Goal: Transaction & Acquisition: Purchase product/service

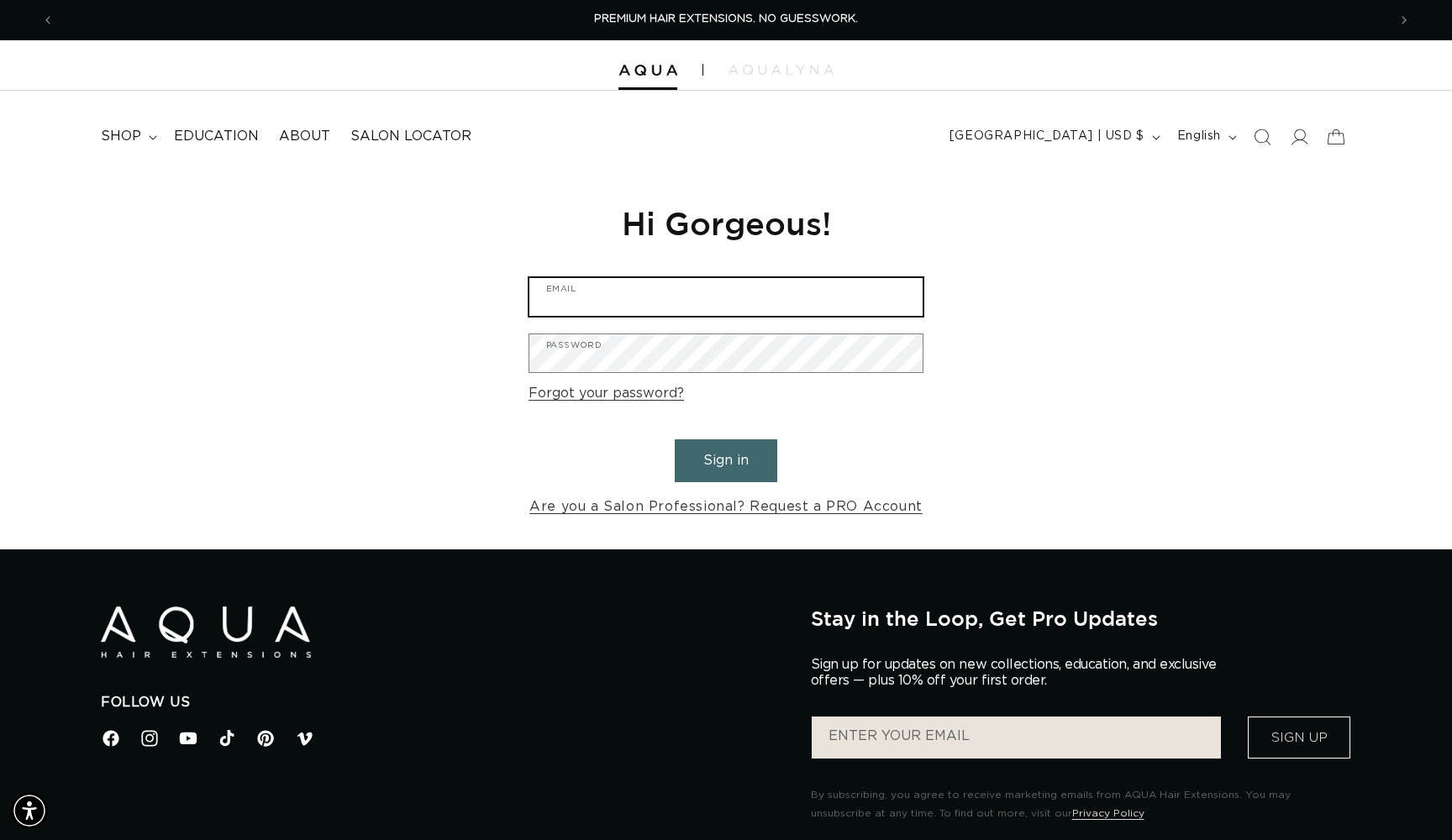
type input "claire@avenuehairdesign.net"
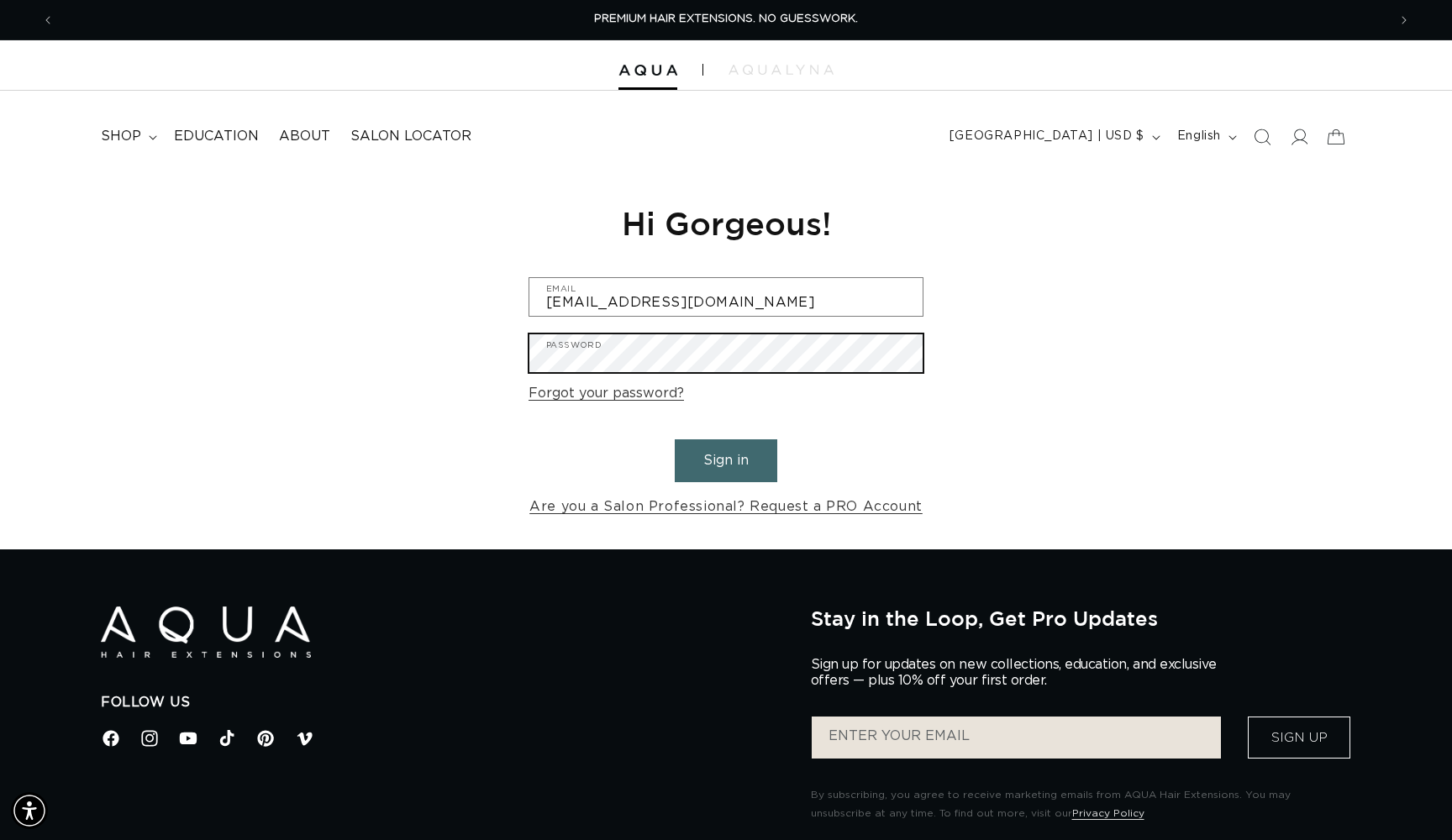
click at [726, 458] on button "Sign in" at bounding box center [726, 461] width 102 height 43
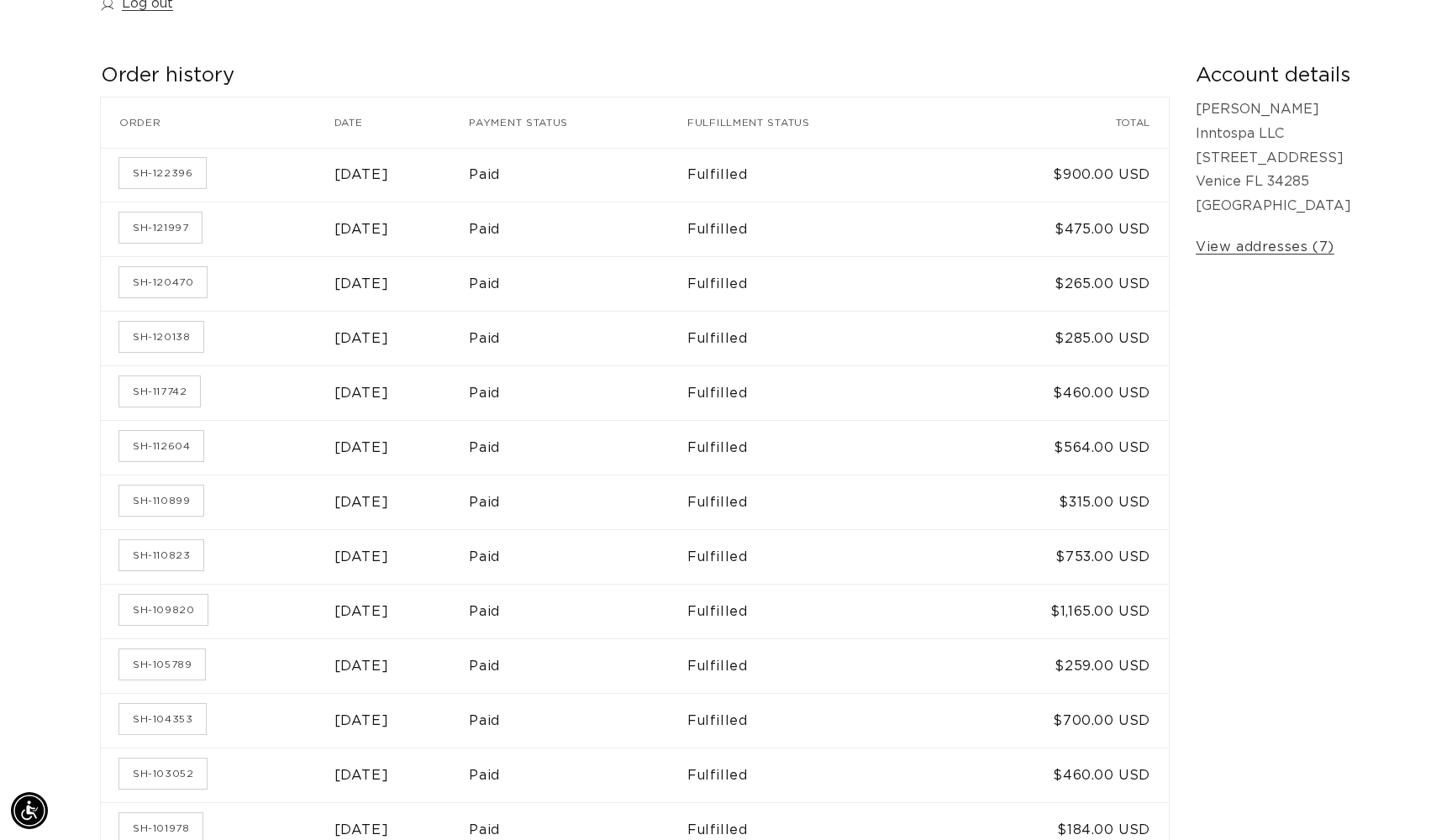
scroll to position [0, 2665]
click at [170, 494] on link "SH-110899" at bounding box center [161, 500] width 84 height 30
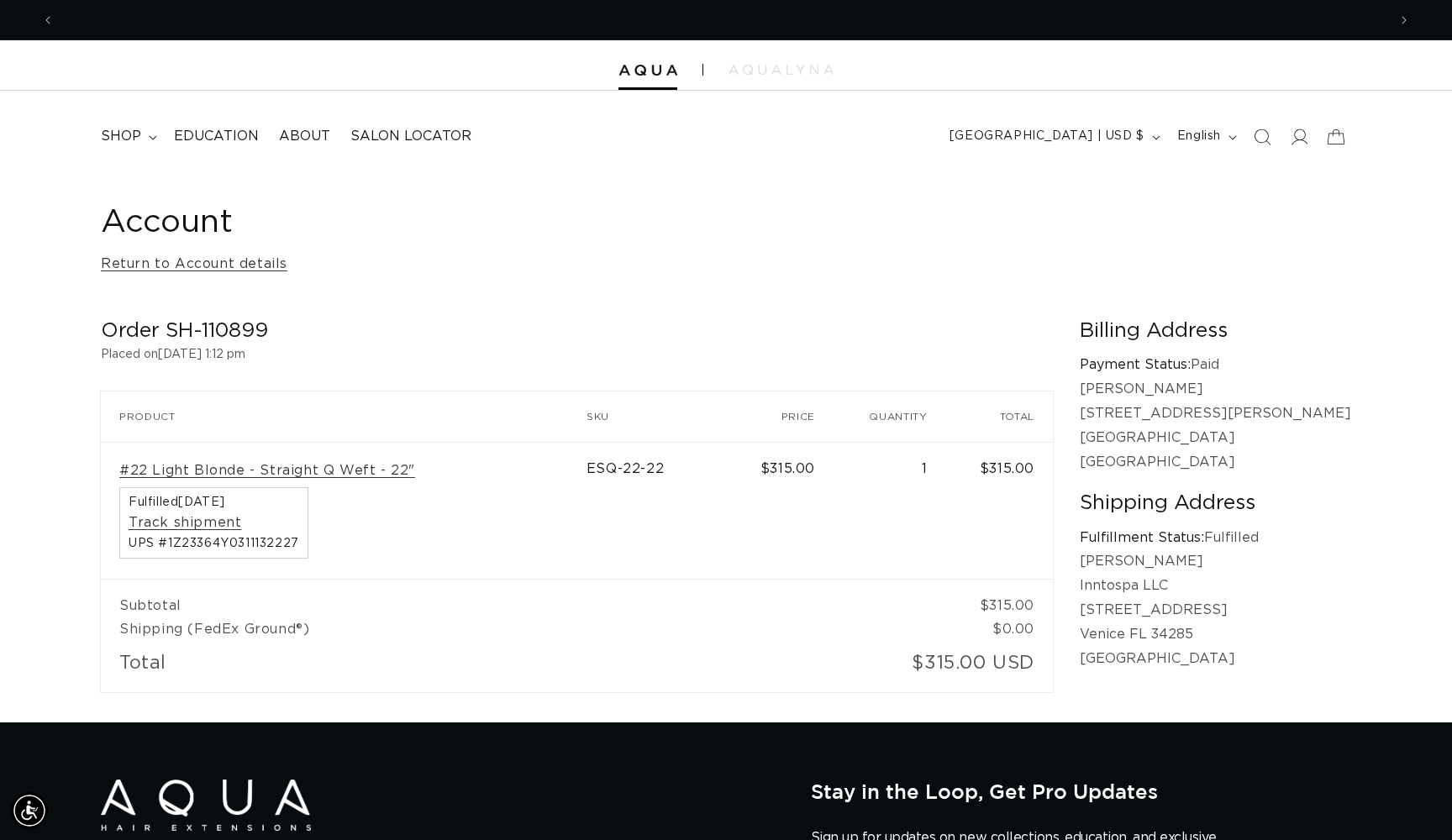
scroll to position [0, 1332]
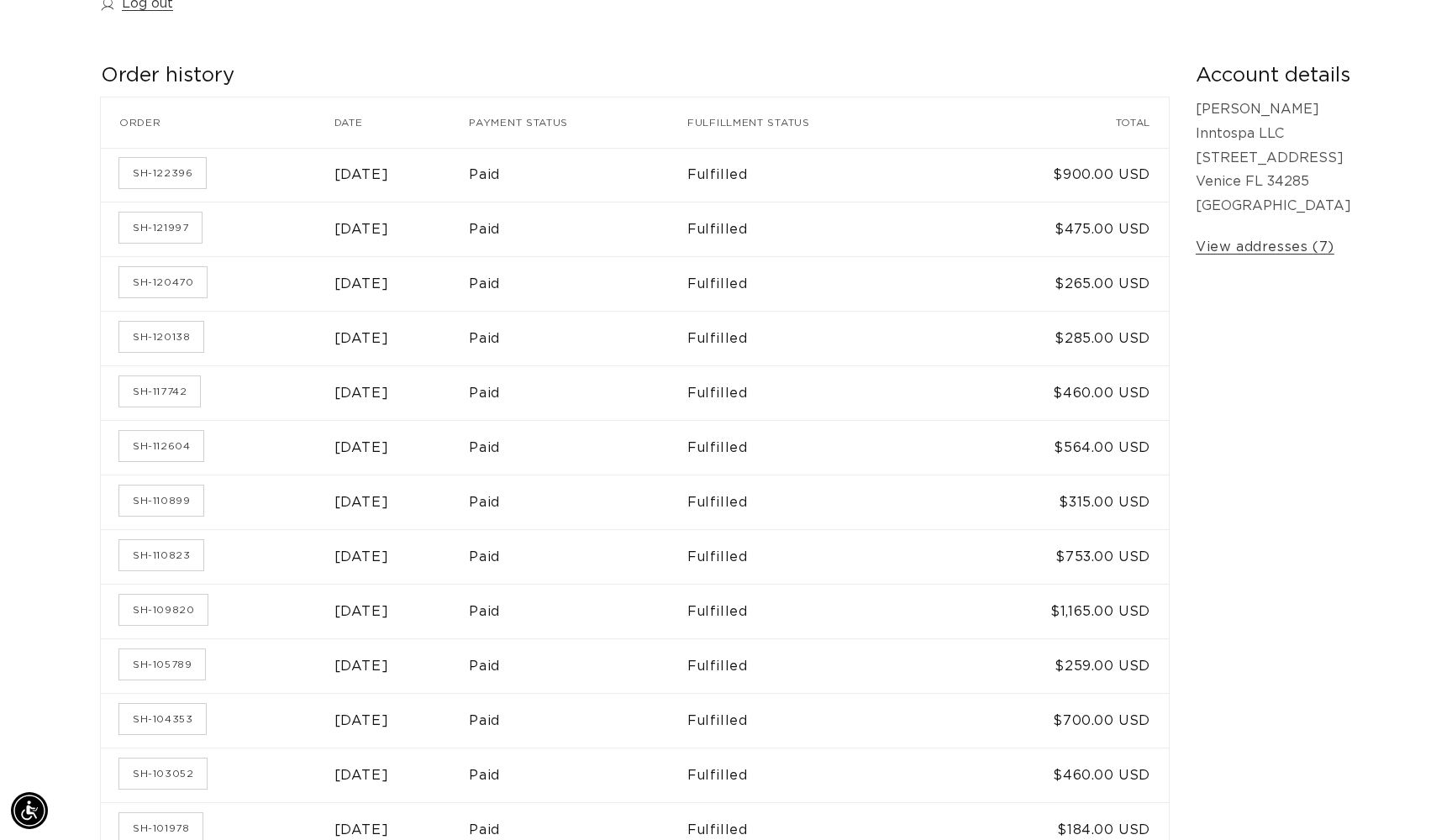
scroll to position [0, 1332]
click at [176, 540] on link "SH-110823" at bounding box center [161, 555] width 84 height 30
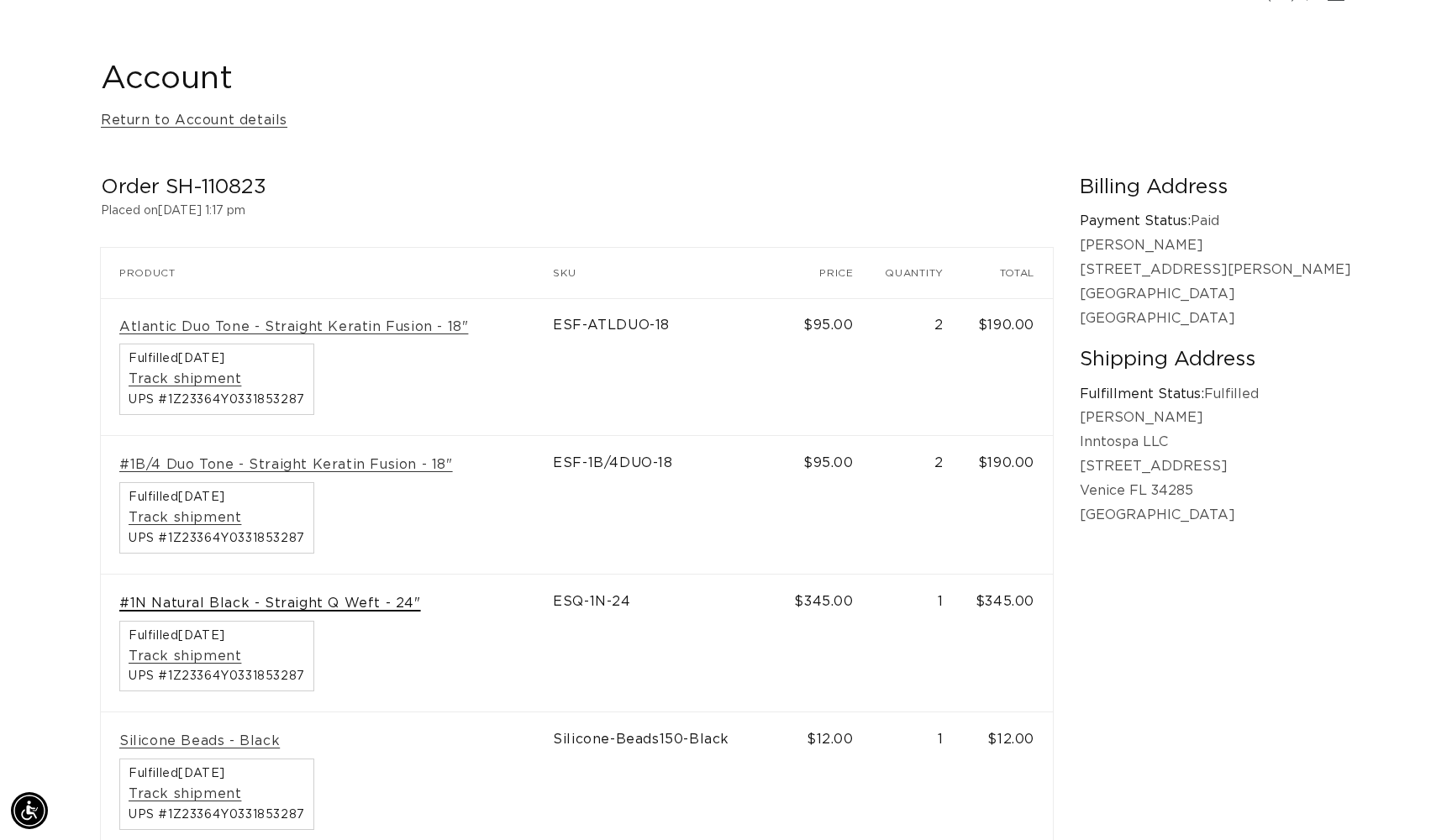
click at [215, 598] on link "#1N Natural Black - Straight Q Weft - 24"" at bounding box center [270, 604] width 301 height 18
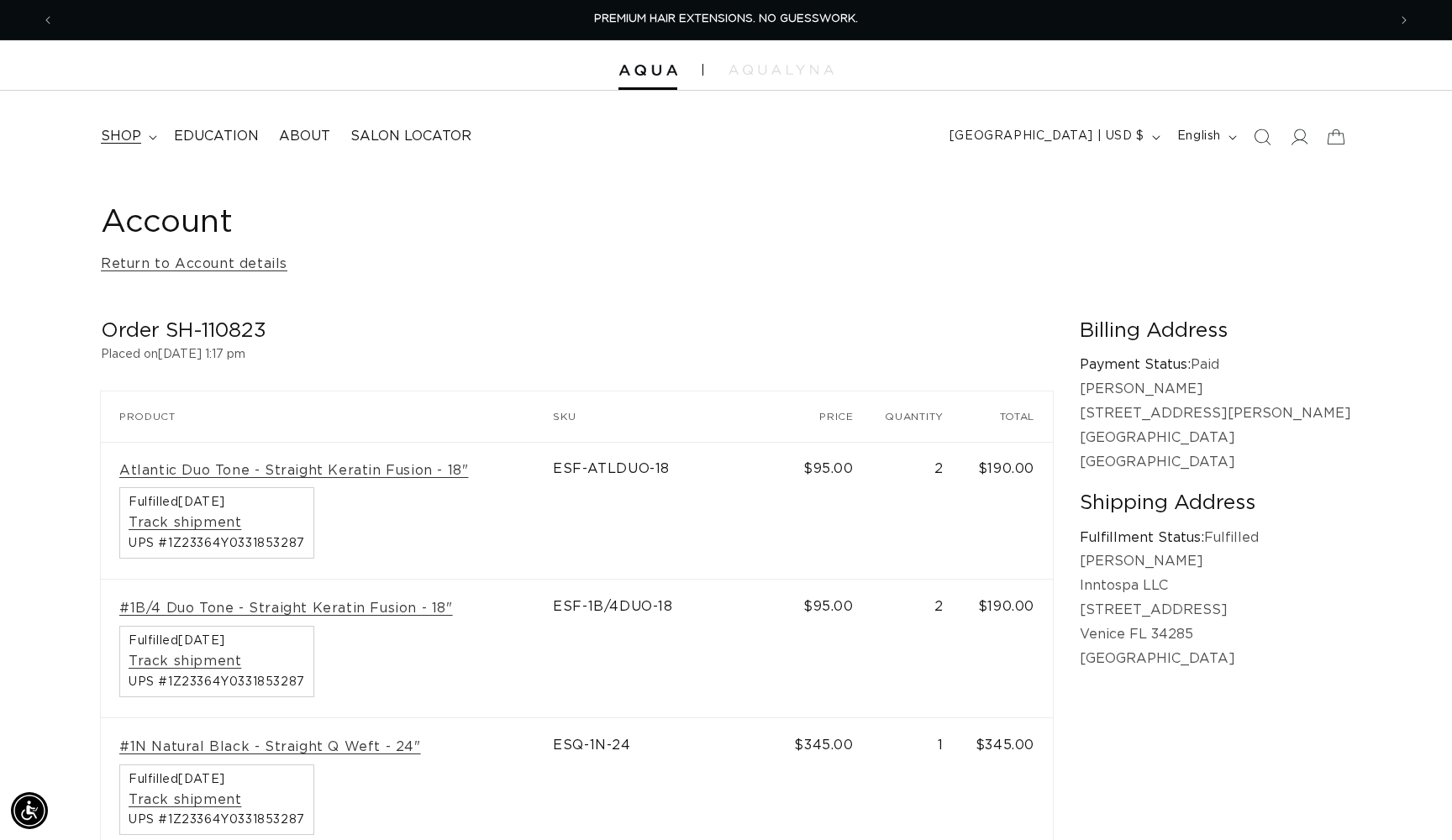
click at [136, 134] on span "shop" at bounding box center [120, 137] width 40 height 18
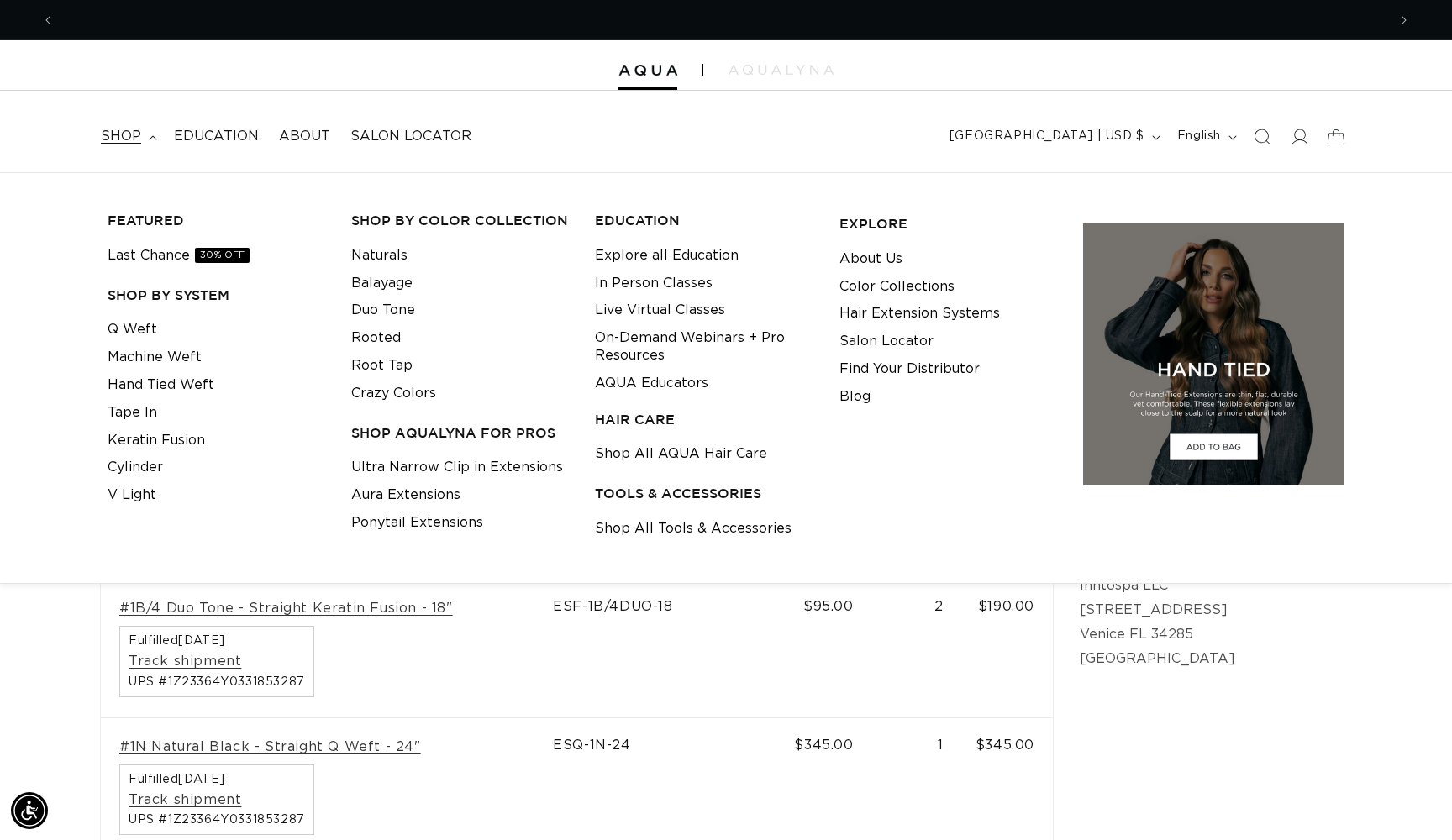
scroll to position [0, 1332]
click at [143, 329] on link "Q Weft" at bounding box center [132, 330] width 50 height 27
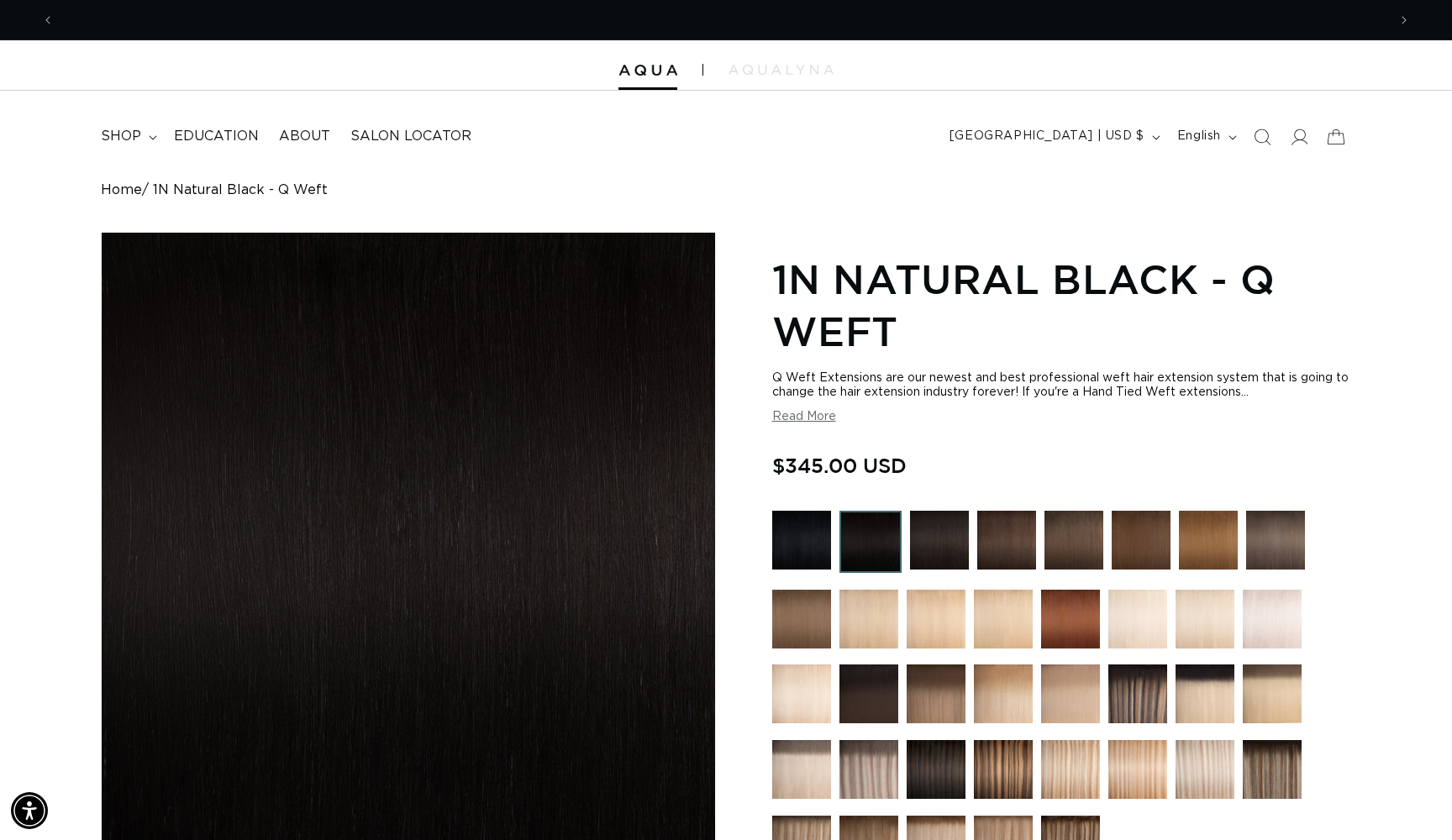
scroll to position [0, 2665]
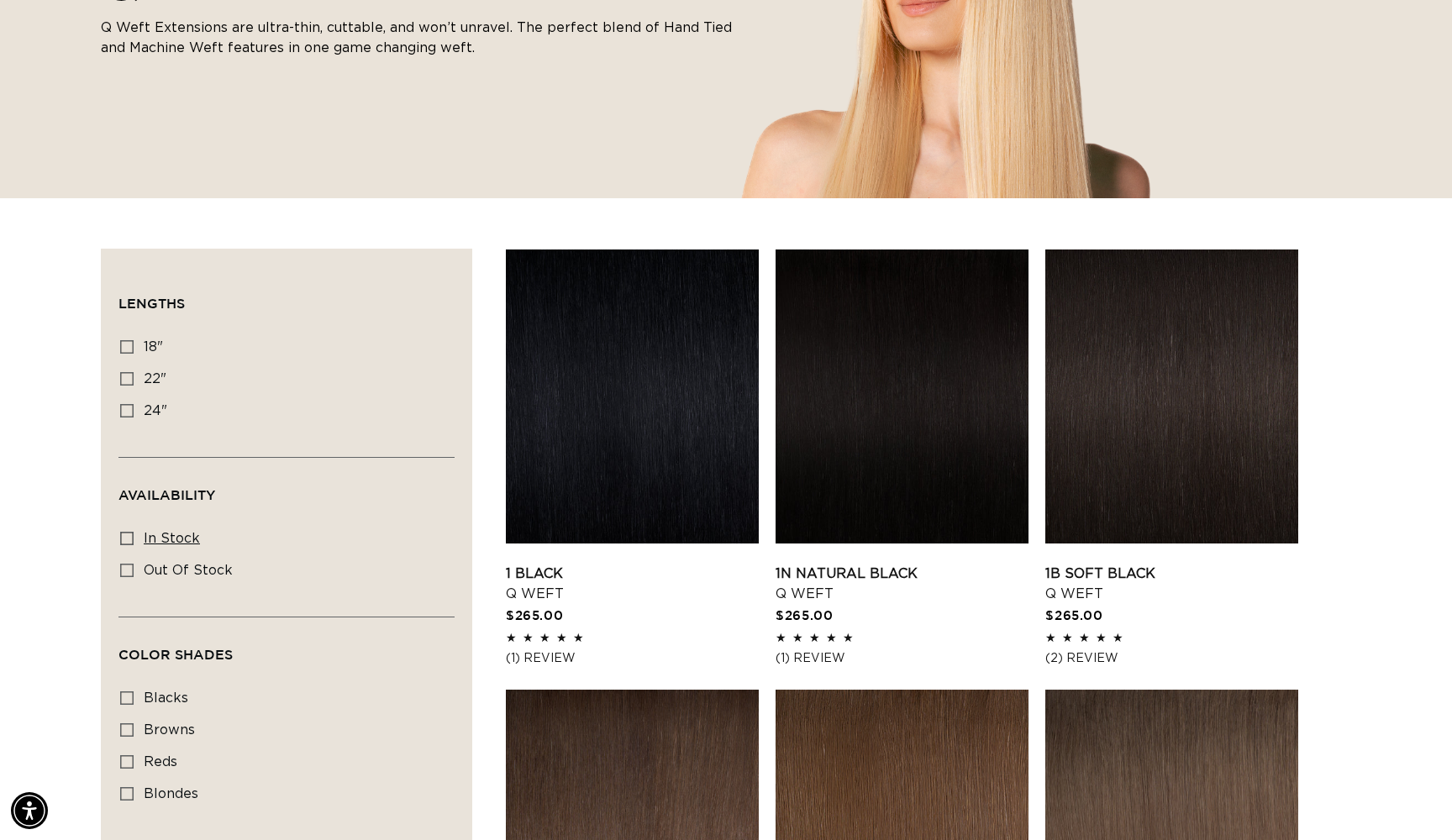
scroll to position [361, 0]
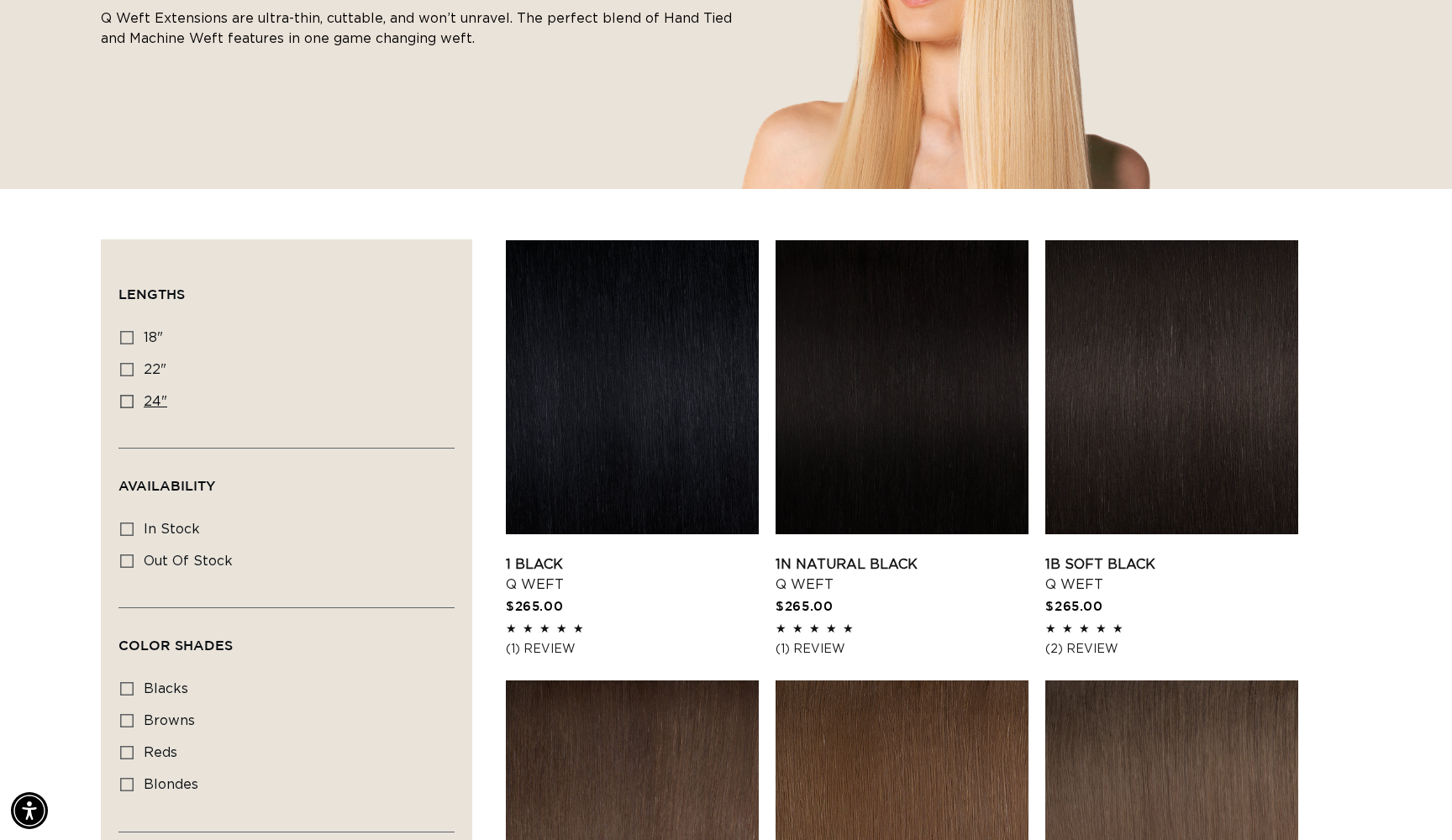
click at [129, 403] on icon at bounding box center [127, 402] width 14 height 14
click at [129, 403] on input "24" 24" (5 products)" at bounding box center [127, 402] width 14 height 14
checkbox input "true"
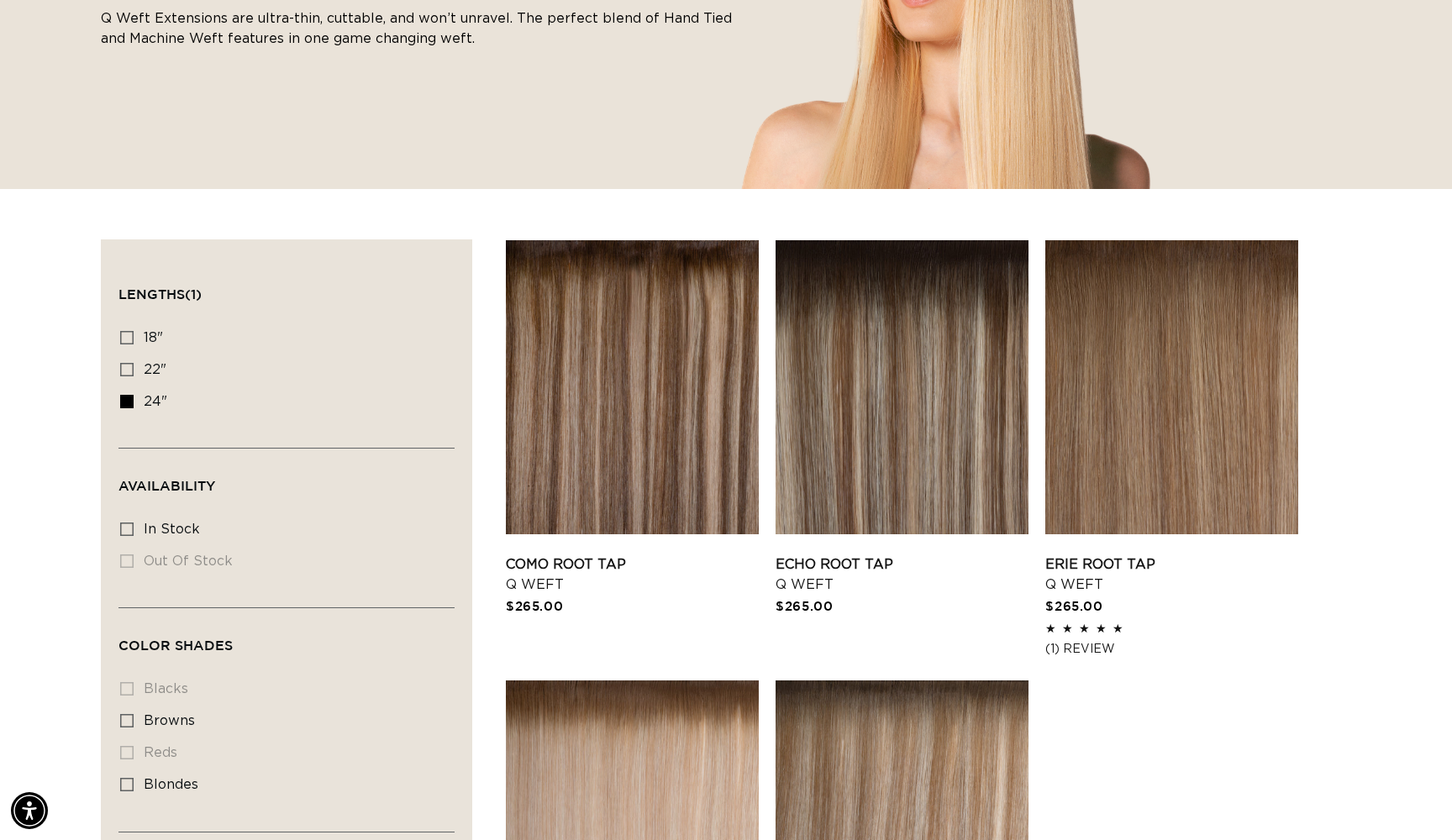
scroll to position [0, 2665]
click at [132, 685] on li "blacks blacks (0 products)" at bounding box center [282, 689] width 323 height 32
click at [127, 522] on icon at bounding box center [127, 529] width 14 height 14
click at [127, 522] on input "In stock In stock (5 products)" at bounding box center [127, 529] width 14 height 14
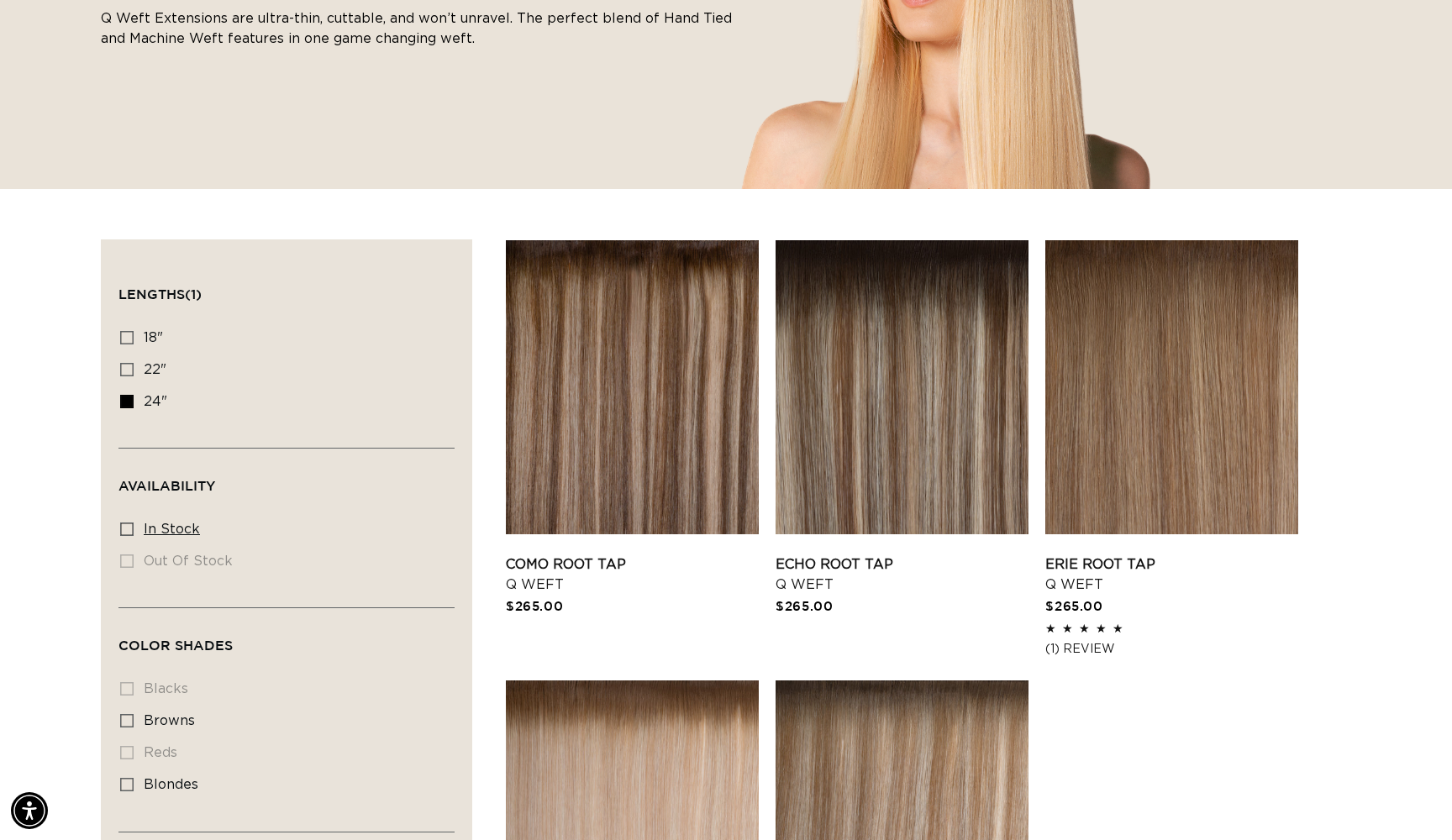
checkbox input "true"
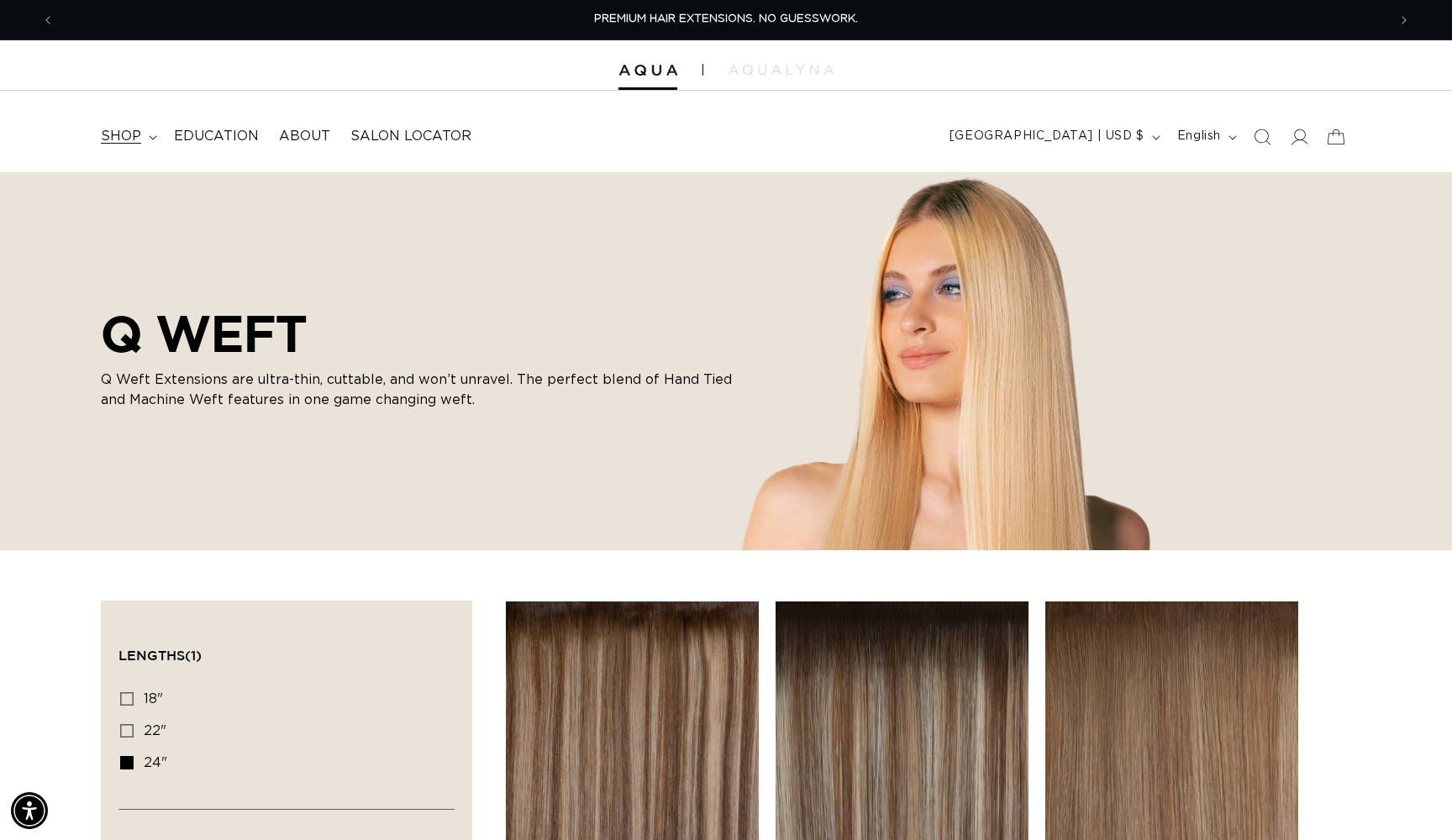
click at [122, 119] on summary "shop" at bounding box center [127, 137] width 73 height 38
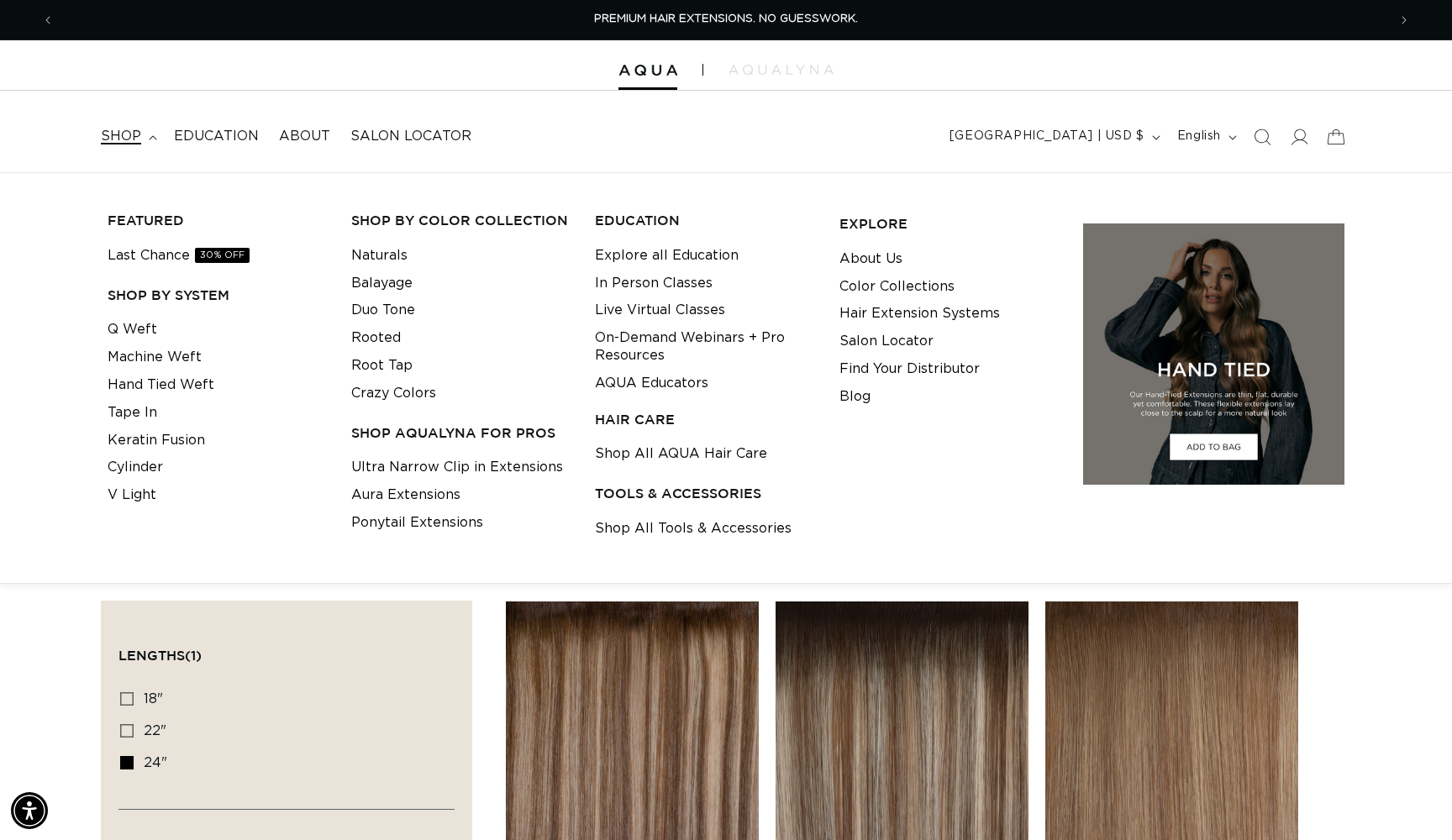
click at [122, 121] on summary "shop" at bounding box center [127, 137] width 73 height 38
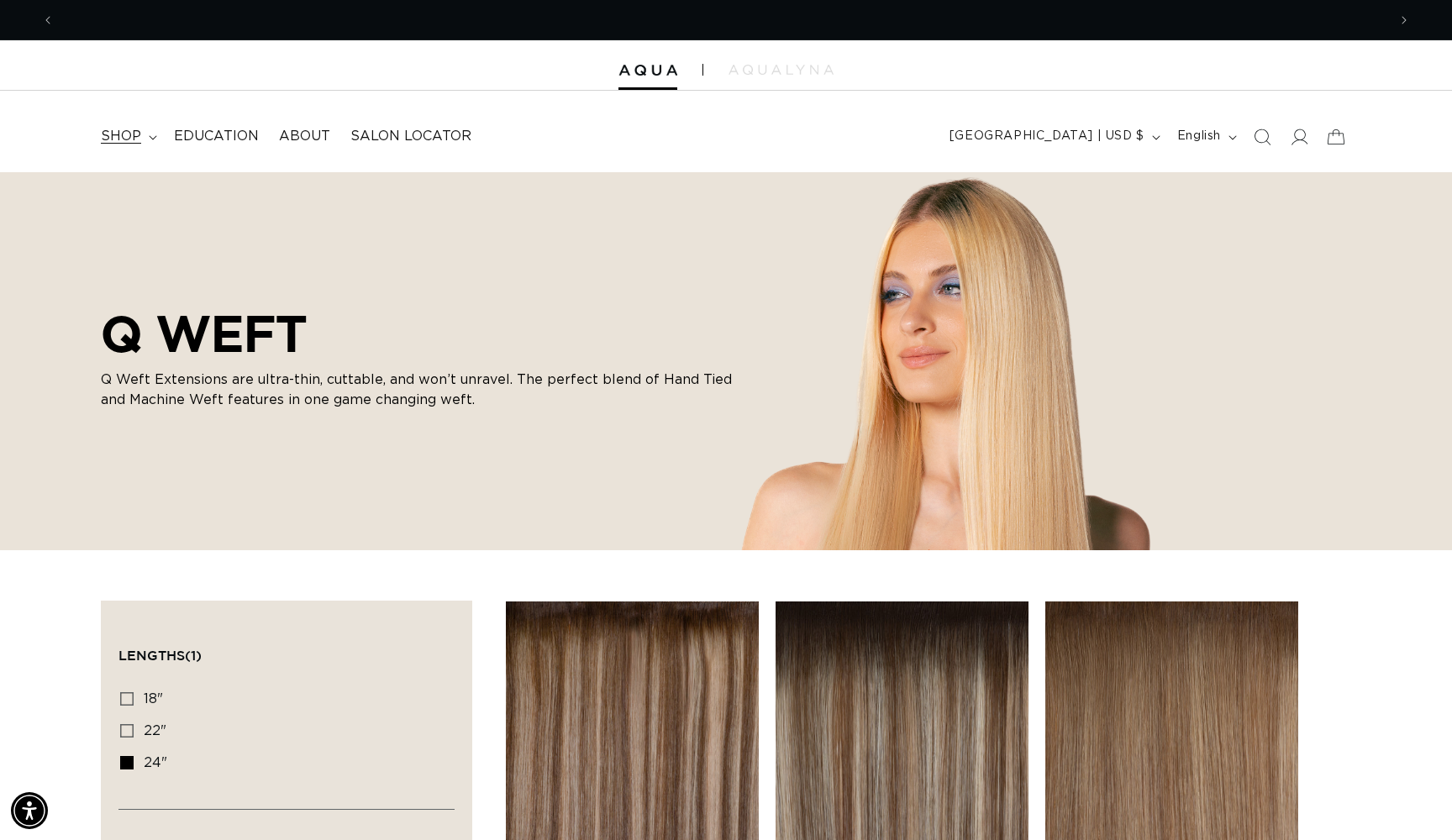
scroll to position [0, 1332]
click at [1264, 136] on span "Search" at bounding box center [1262, 137] width 37 height 37
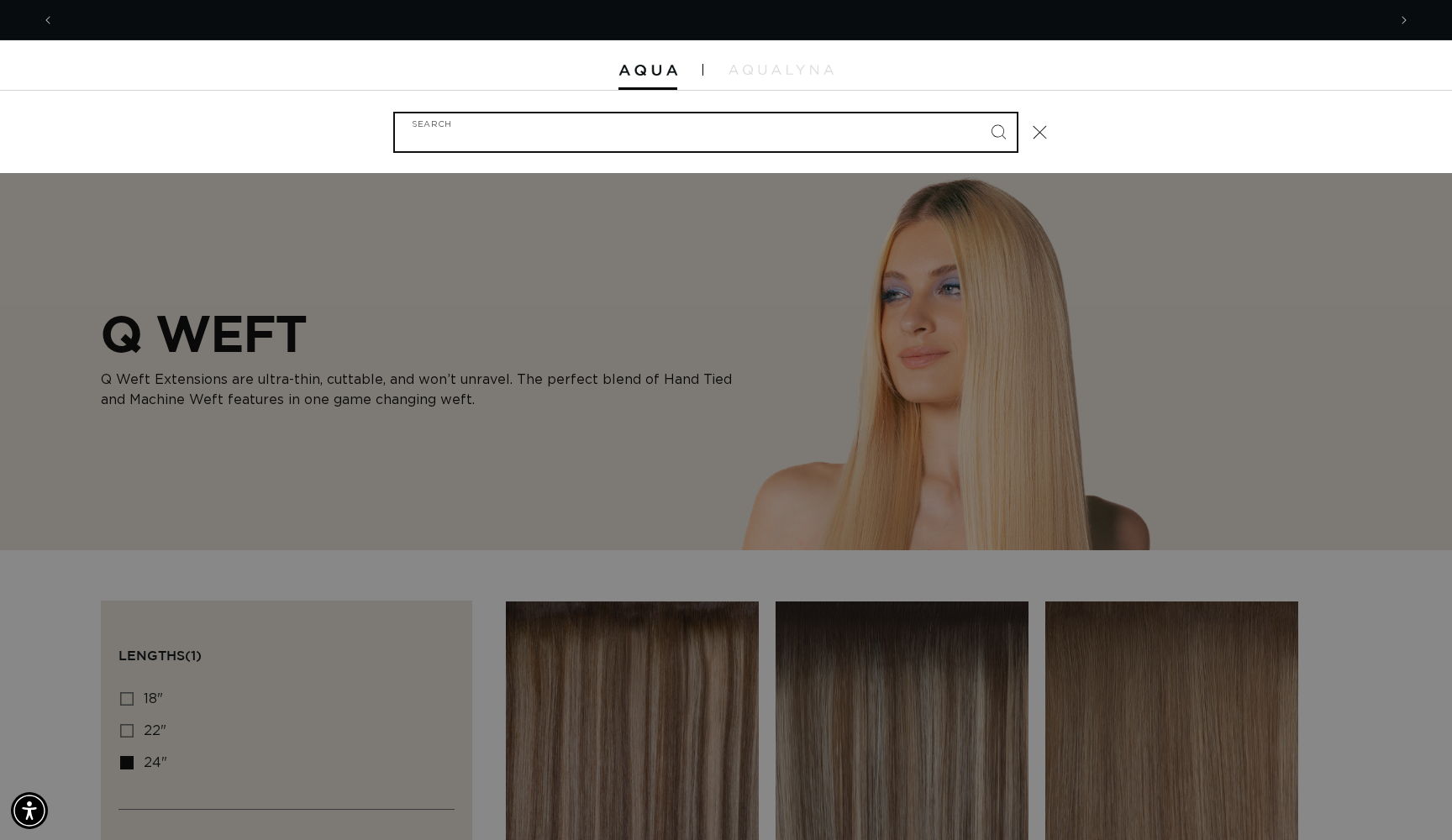
scroll to position [0, 2665]
type input "1n"
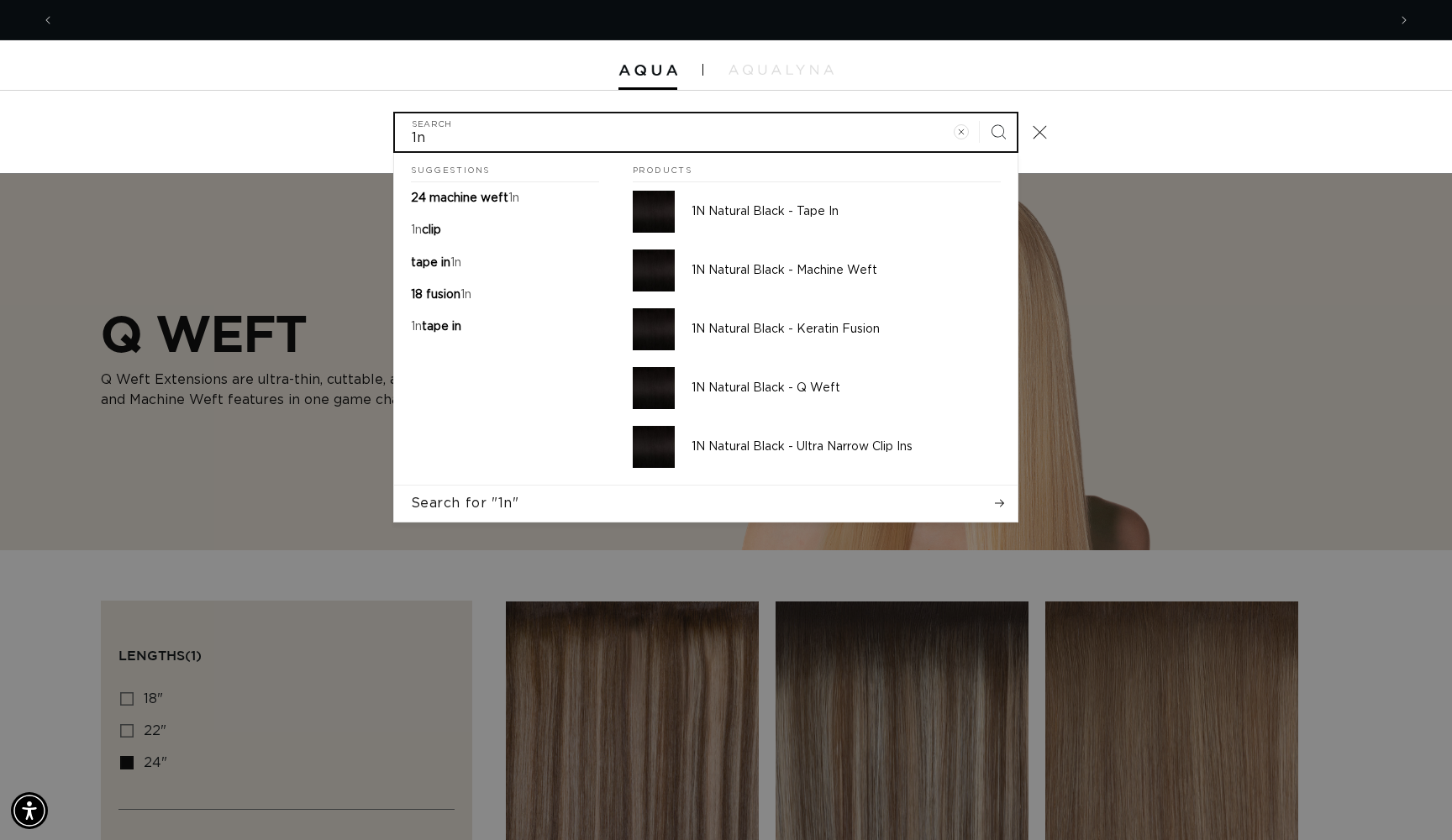
scroll to position [0, 0]
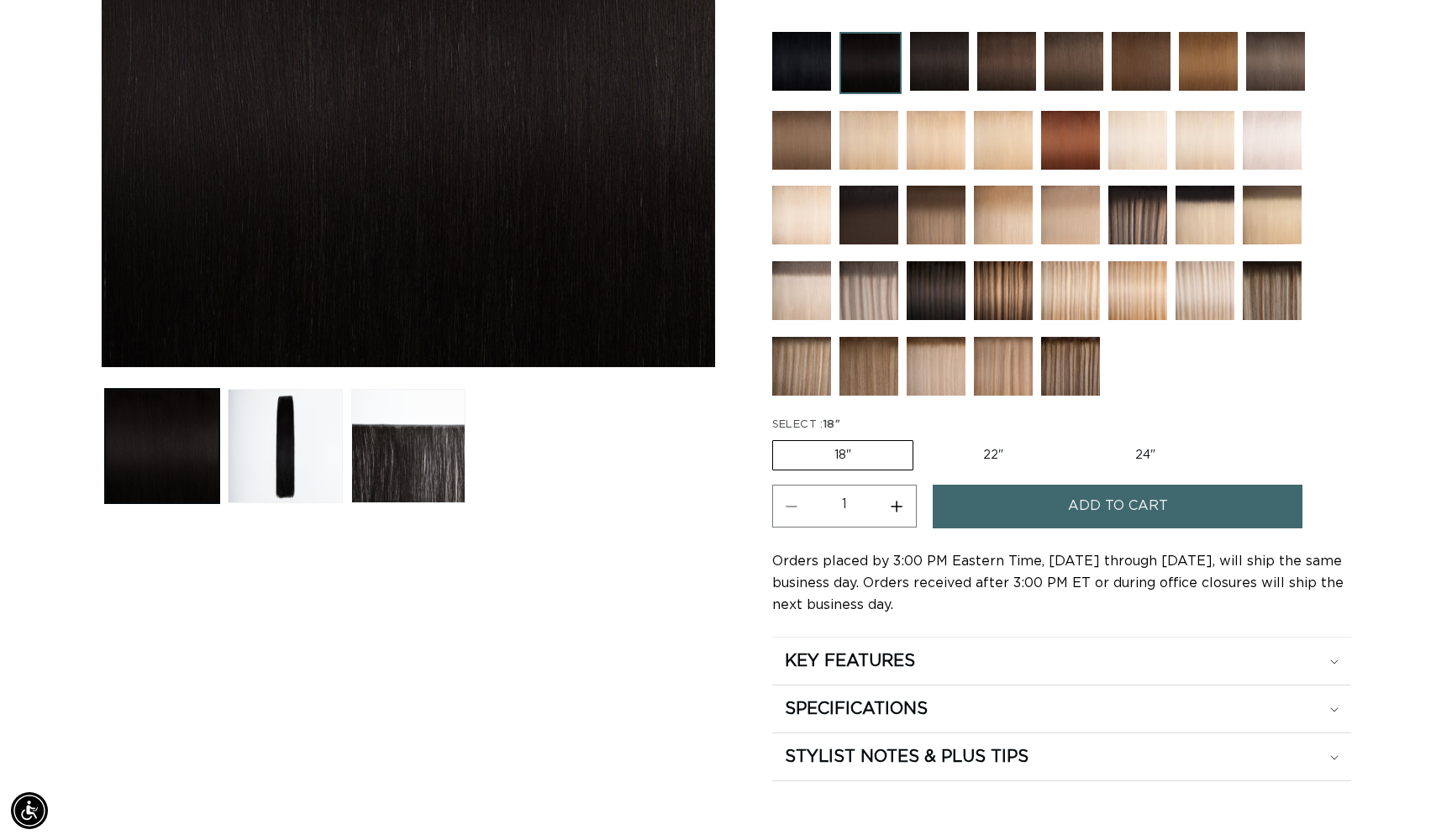
scroll to position [0, 1332]
click at [1121, 457] on label "24" Variant sold out or unavailable" at bounding box center [1145, 455] width 143 height 28
click at [1074, 438] on input "24" Variant sold out or unavailable" at bounding box center [1073, 437] width 1 height 1
radio input "true"
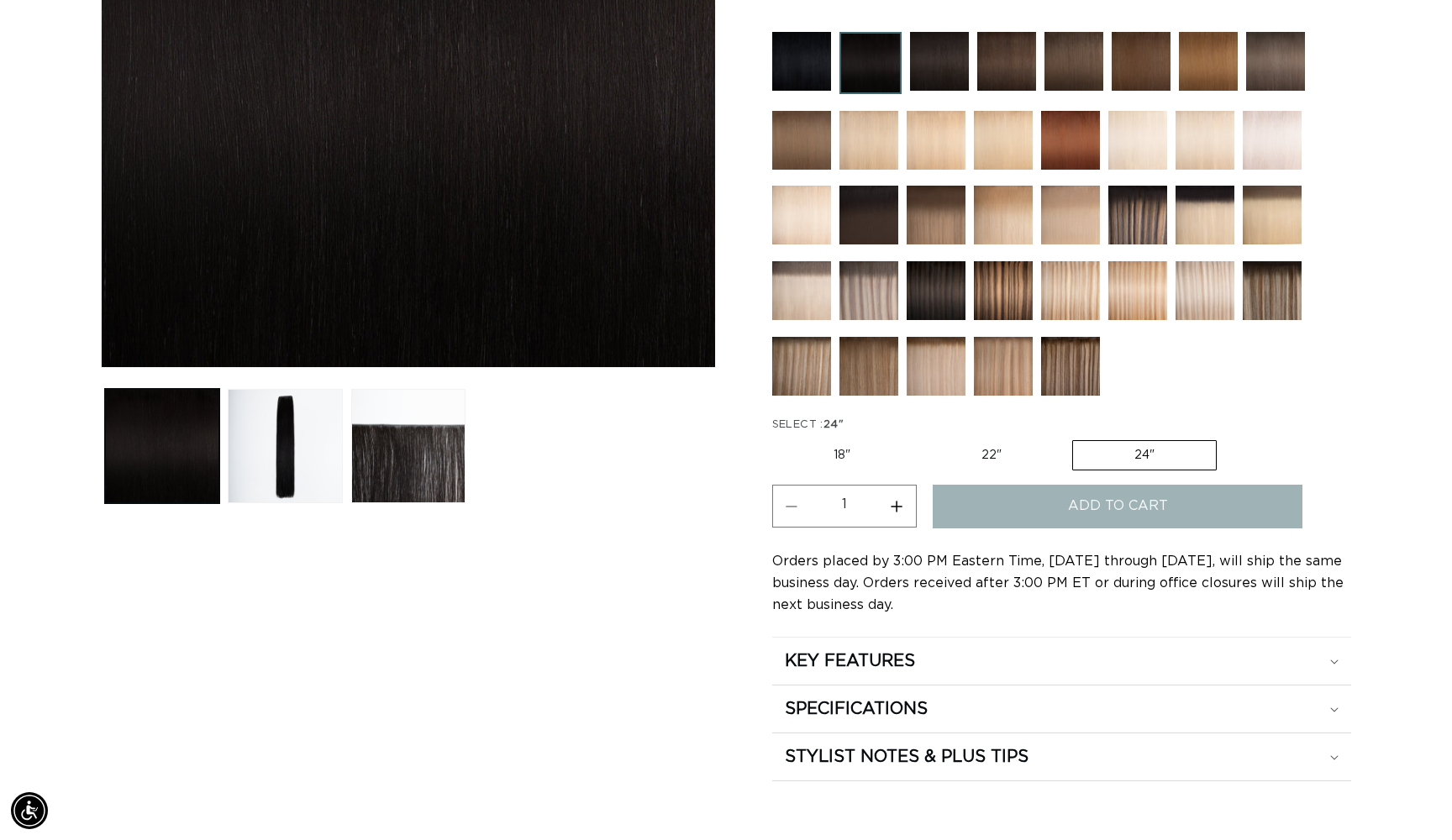
scroll to position [0, 2665]
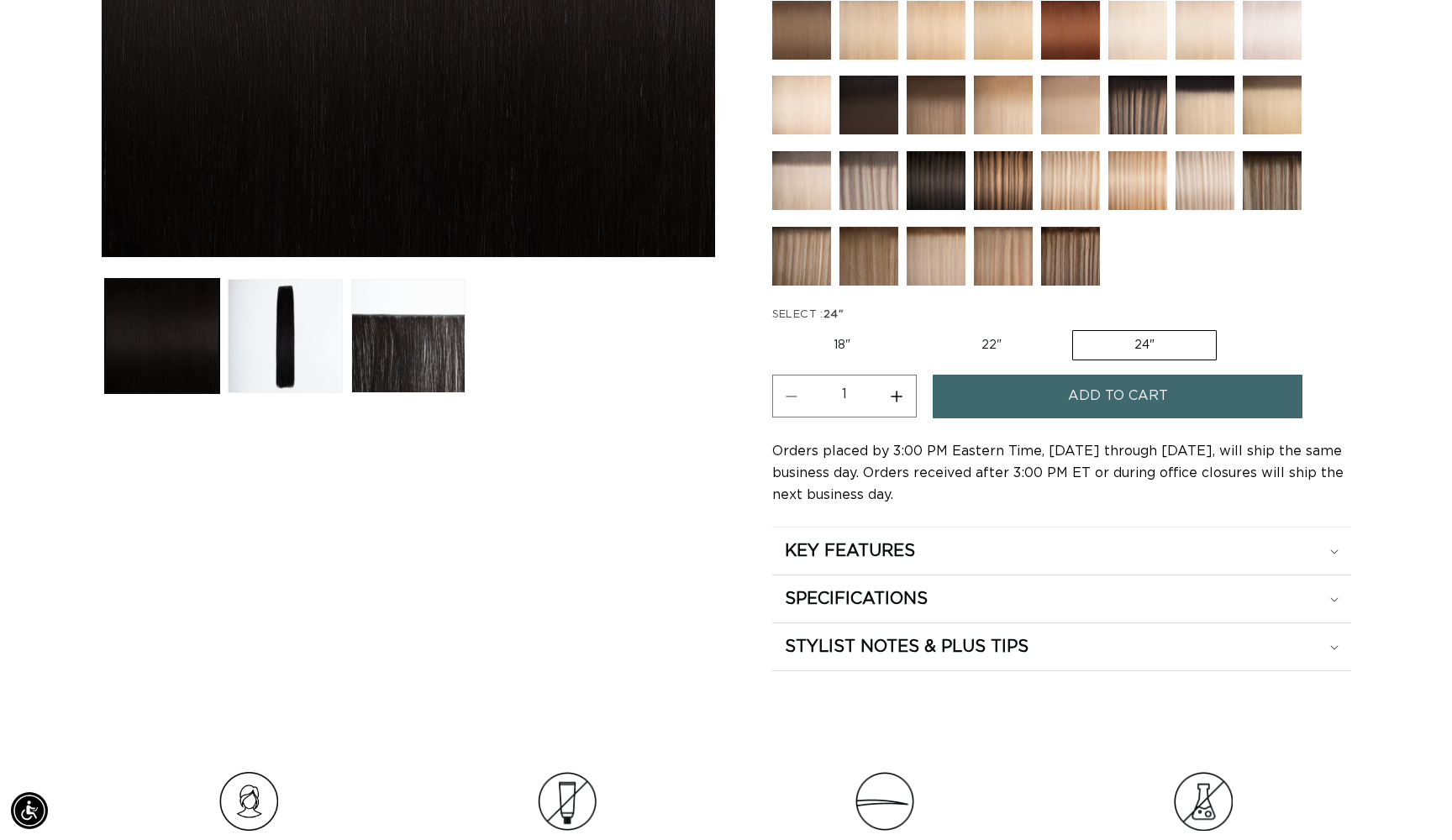
scroll to position [0, 2665]
click at [1007, 393] on button "Add to cart" at bounding box center [1117, 396] width 370 height 43
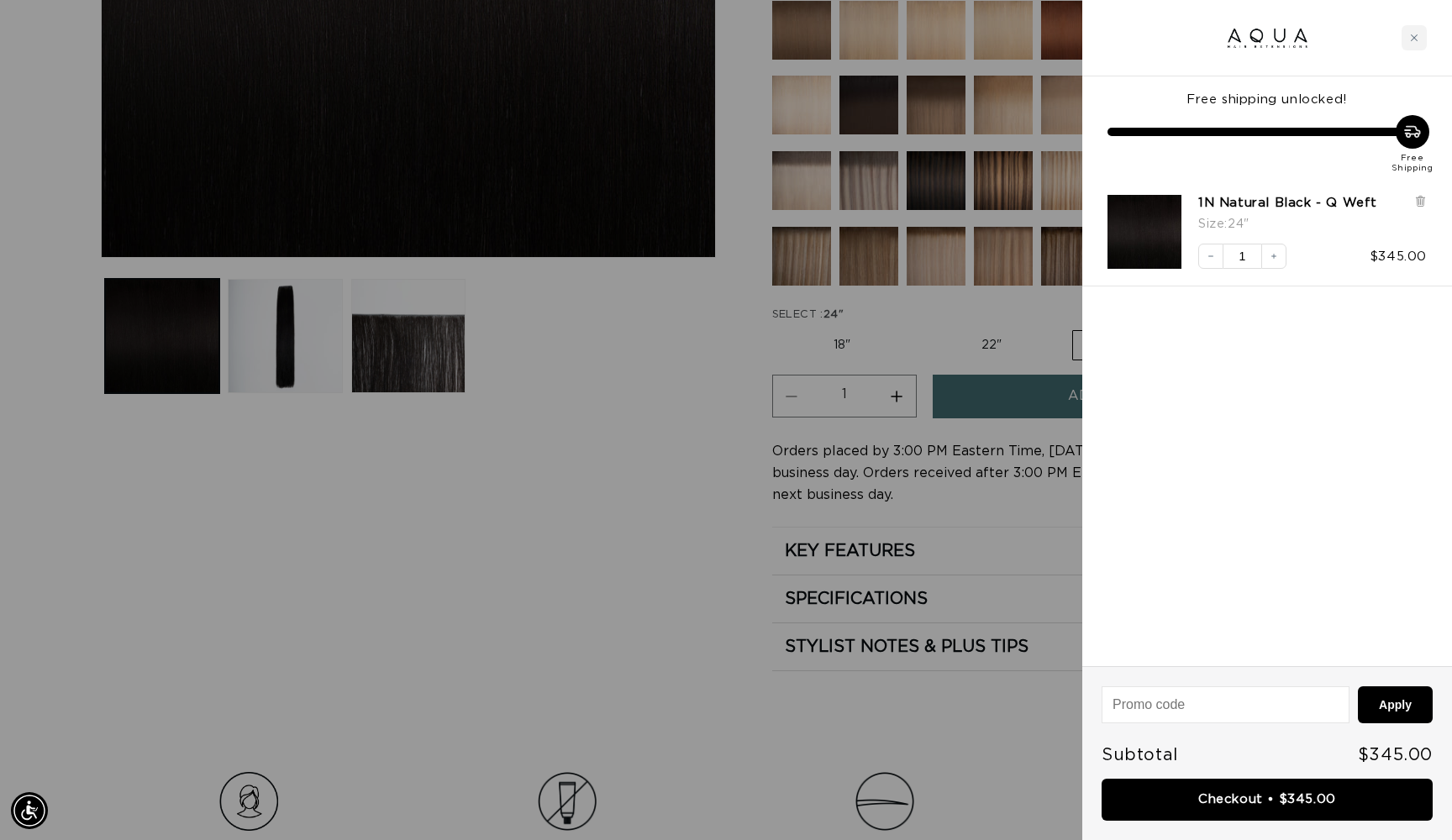
scroll to position [0, 1332]
click at [630, 487] on div at bounding box center [726, 420] width 1452 height 840
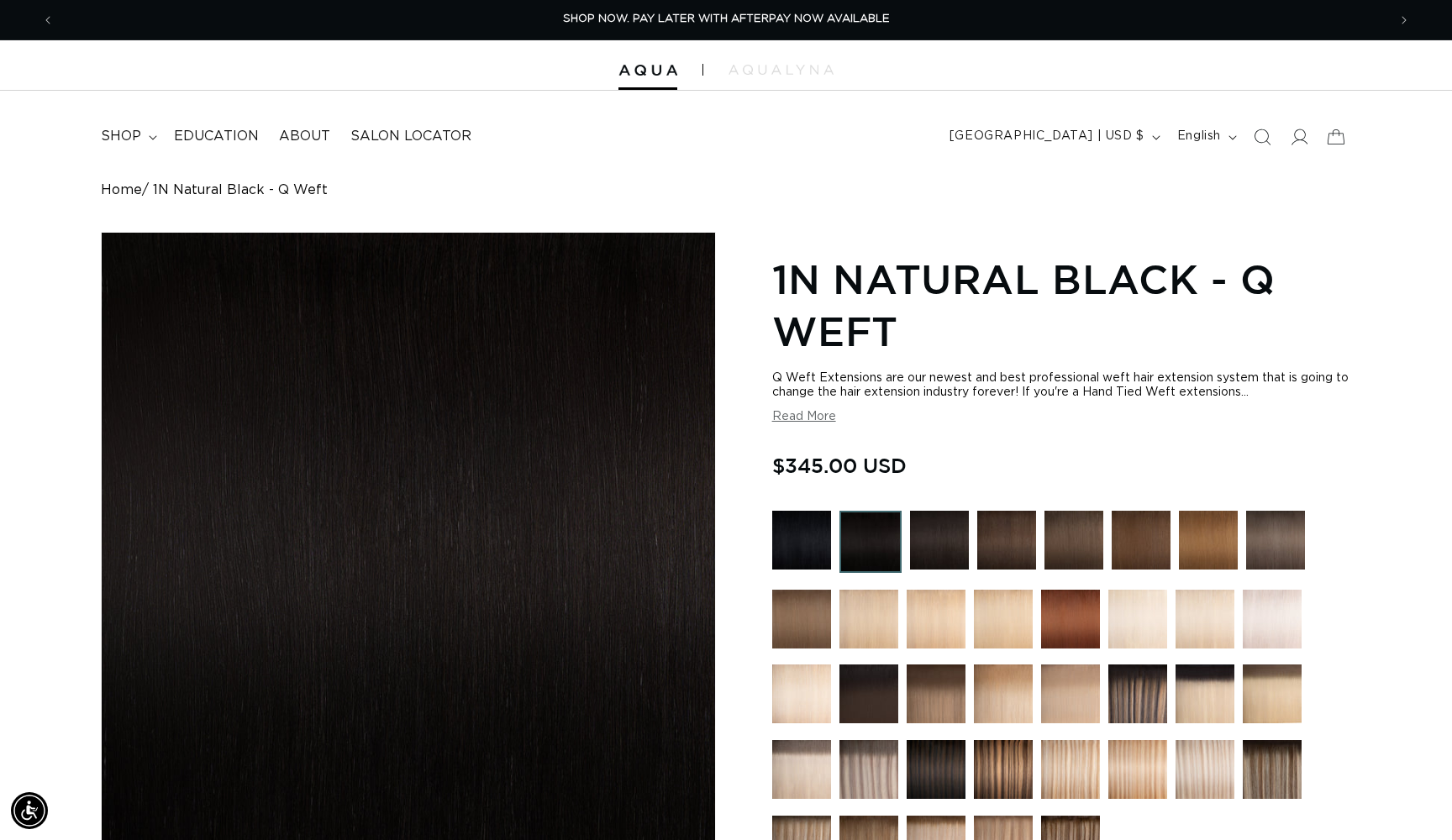
scroll to position [0, 0]
click at [149, 135] on icon at bounding box center [152, 137] width 8 height 4
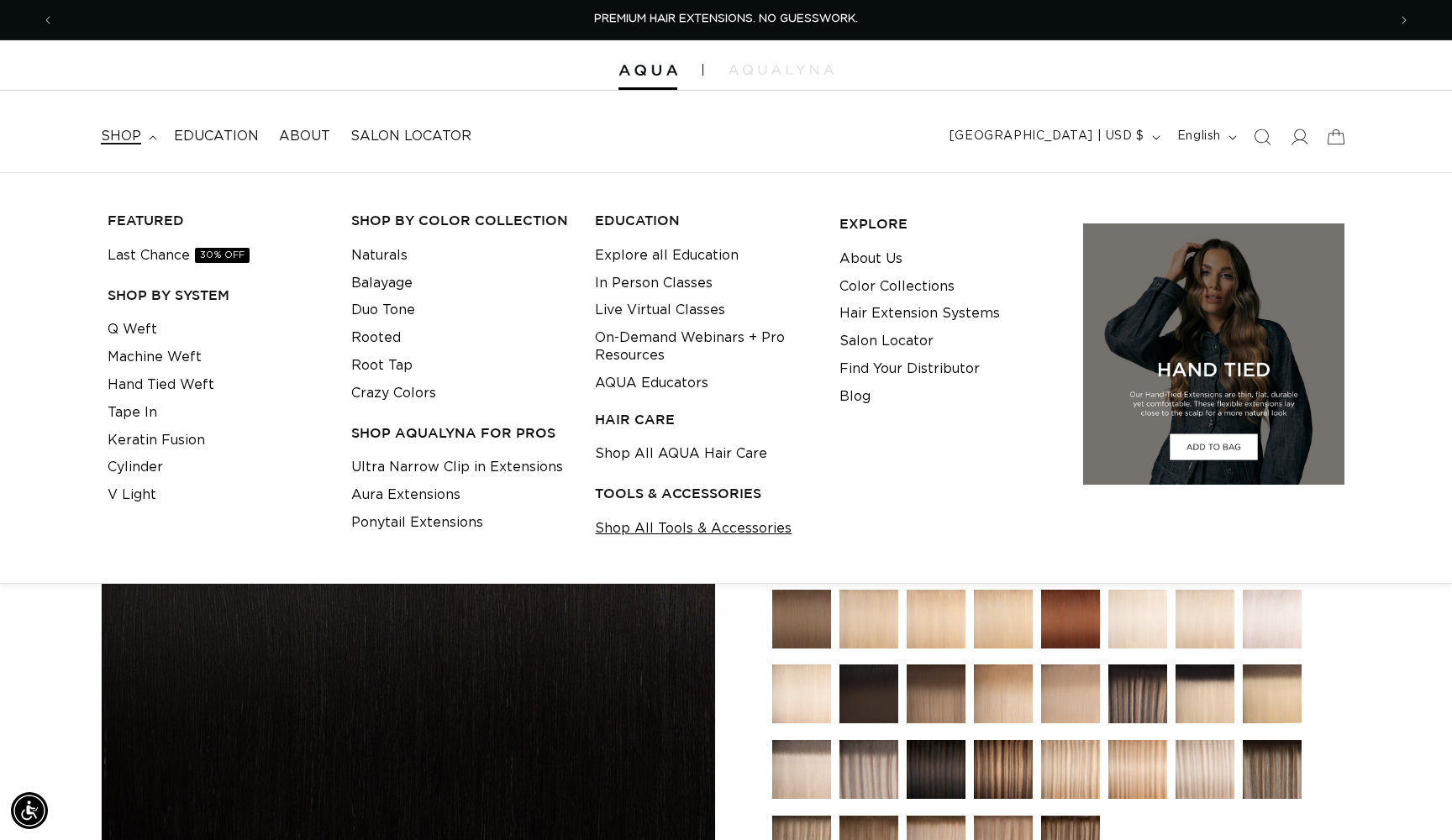
click at [649, 516] on link "Shop All Tools & Accessories" at bounding box center [693, 528] width 196 height 27
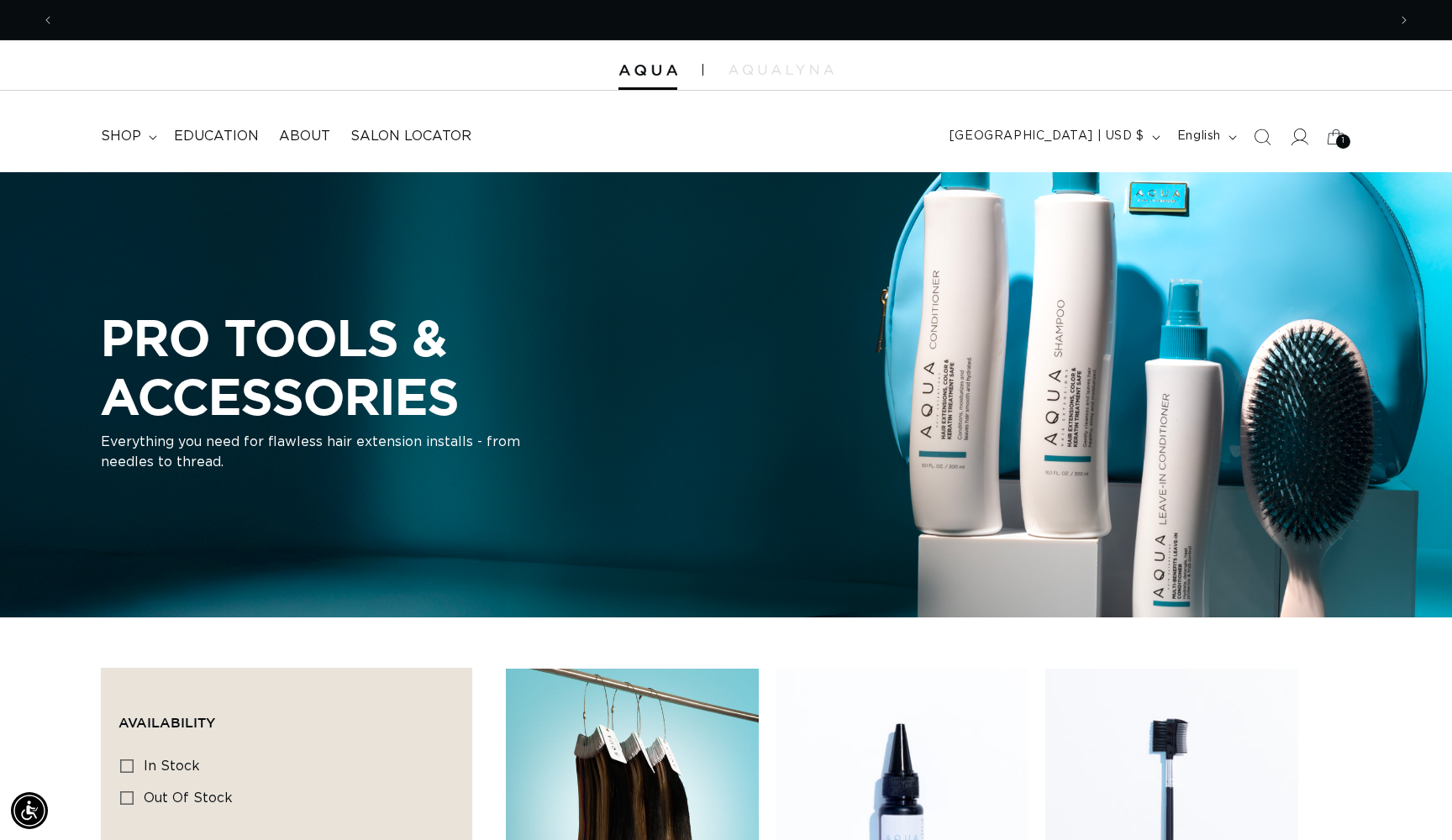
click at [1293, 140] on icon at bounding box center [1298, 137] width 18 height 18
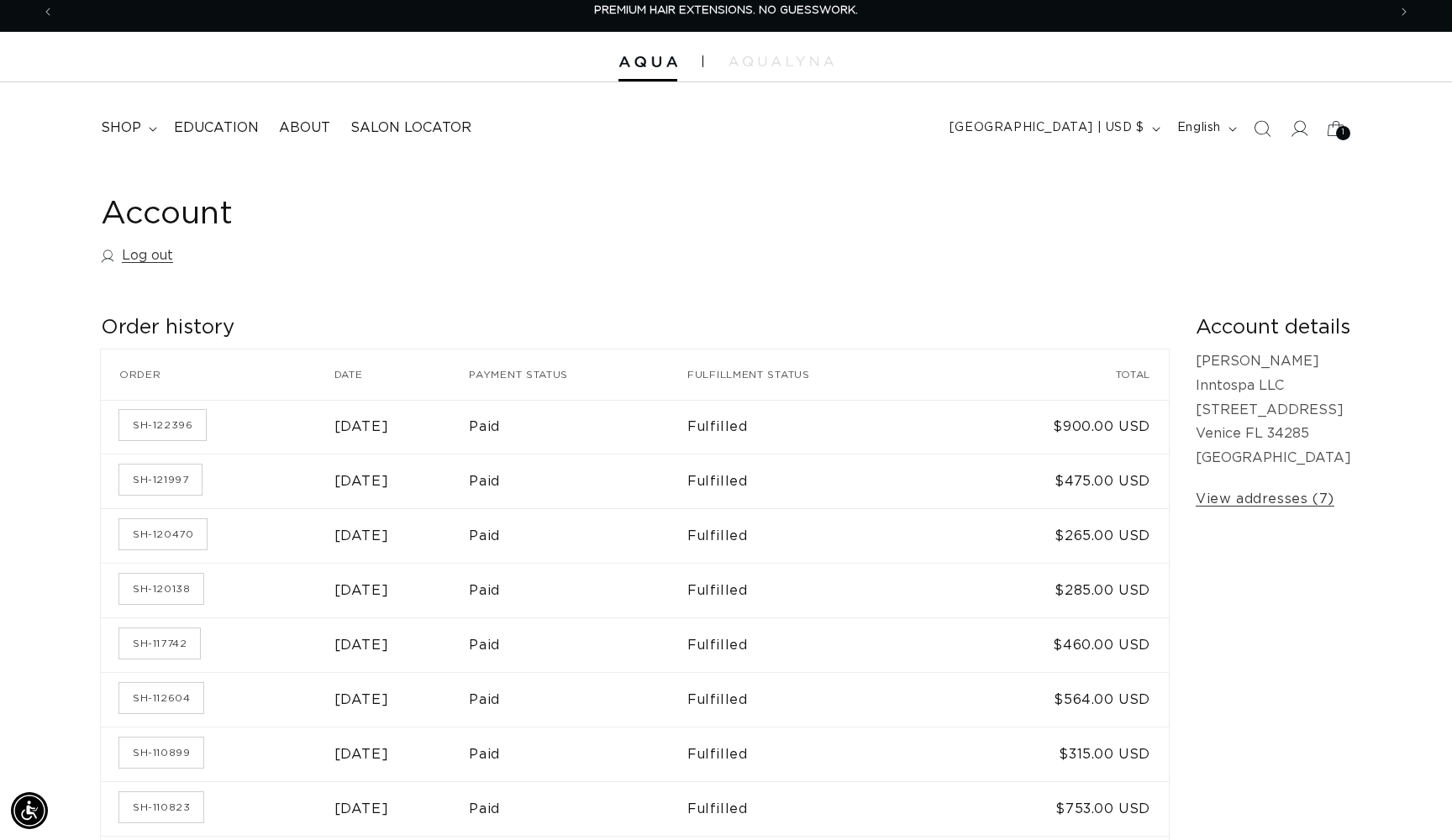
scroll to position [26, 0]
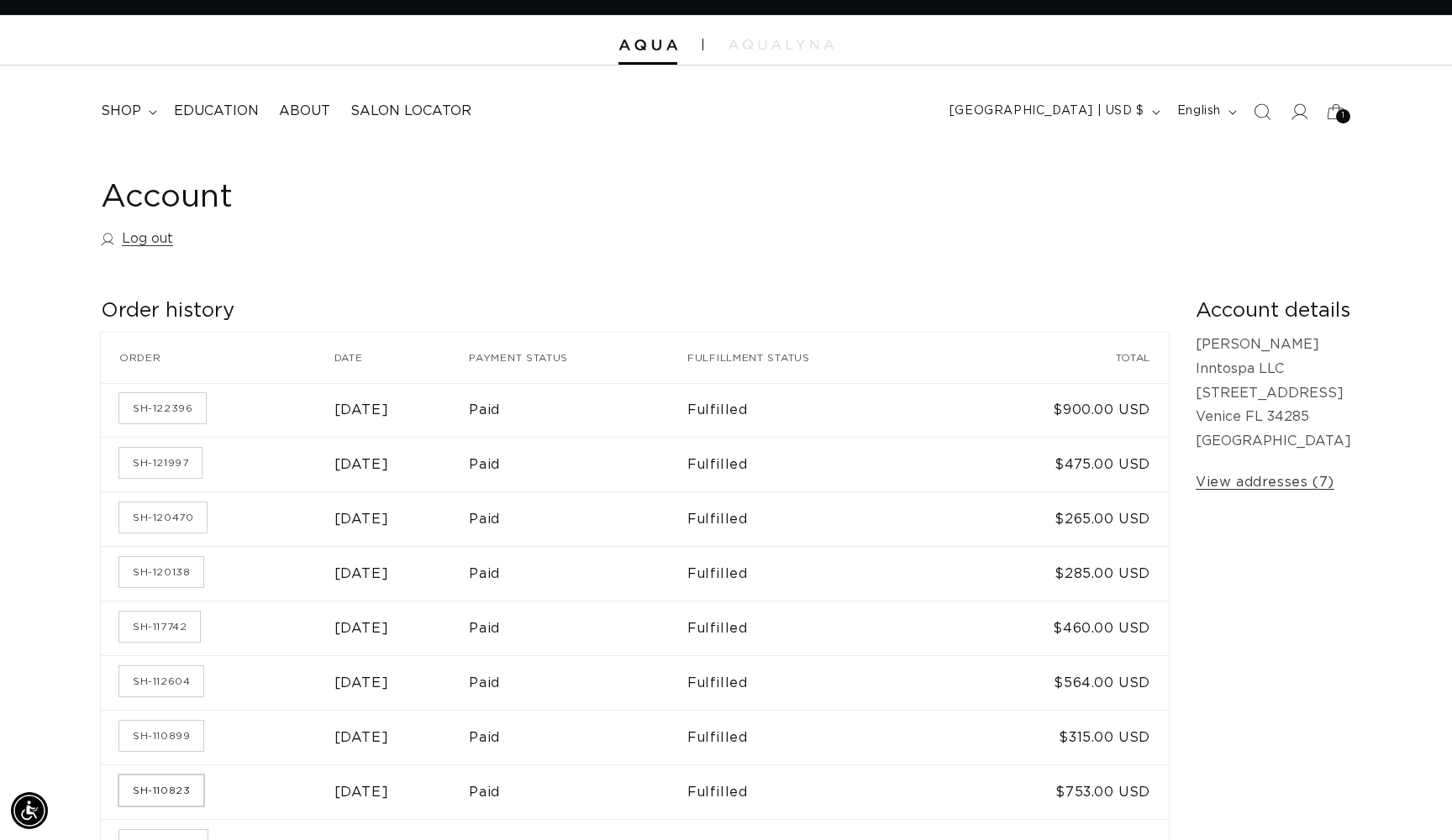
click at [162, 785] on link "SH-110823" at bounding box center [161, 790] width 84 height 30
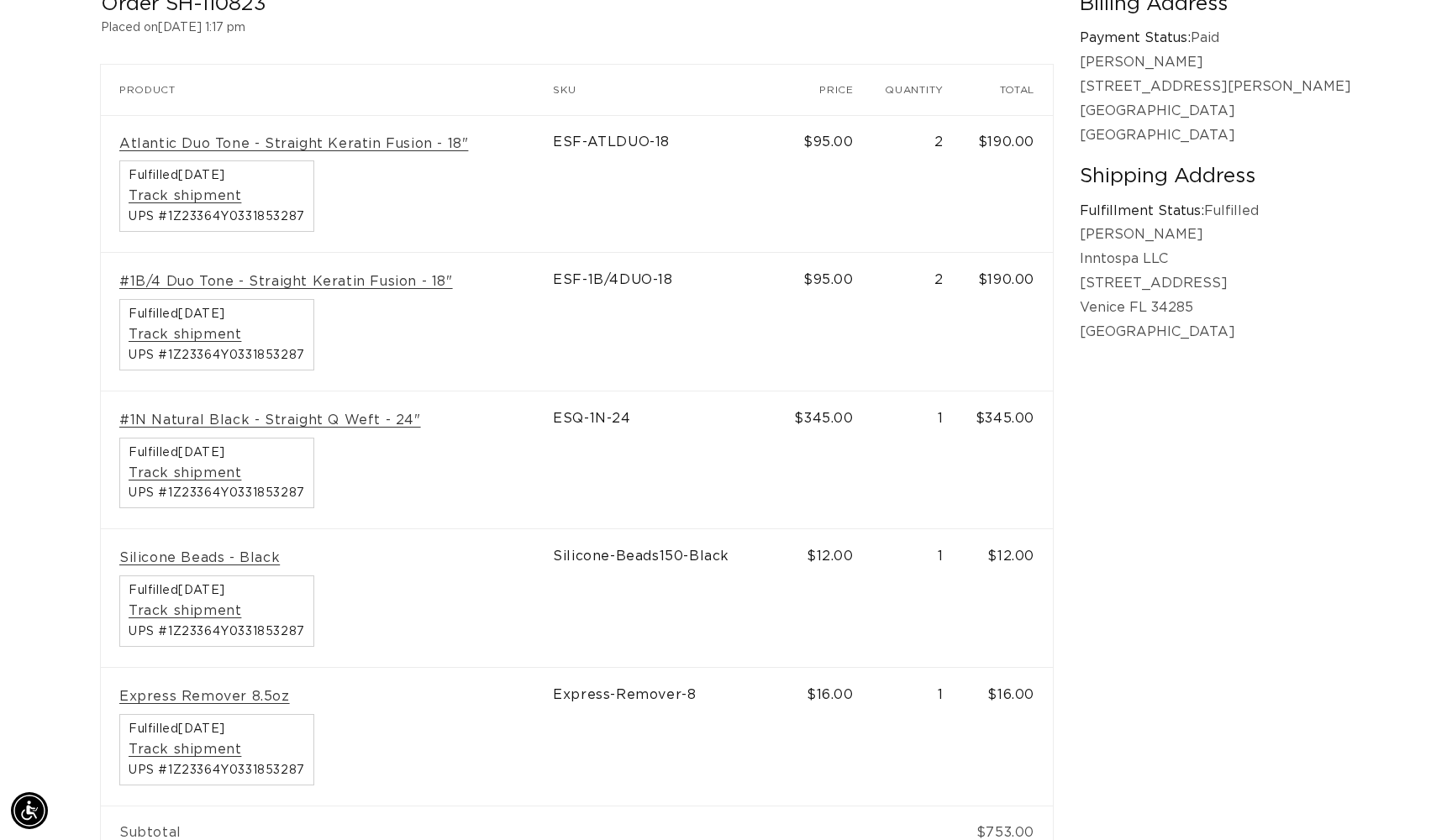
scroll to position [0, 1332]
click at [179, 550] on link "Silicone Beads - Black" at bounding box center [200, 558] width 160 height 18
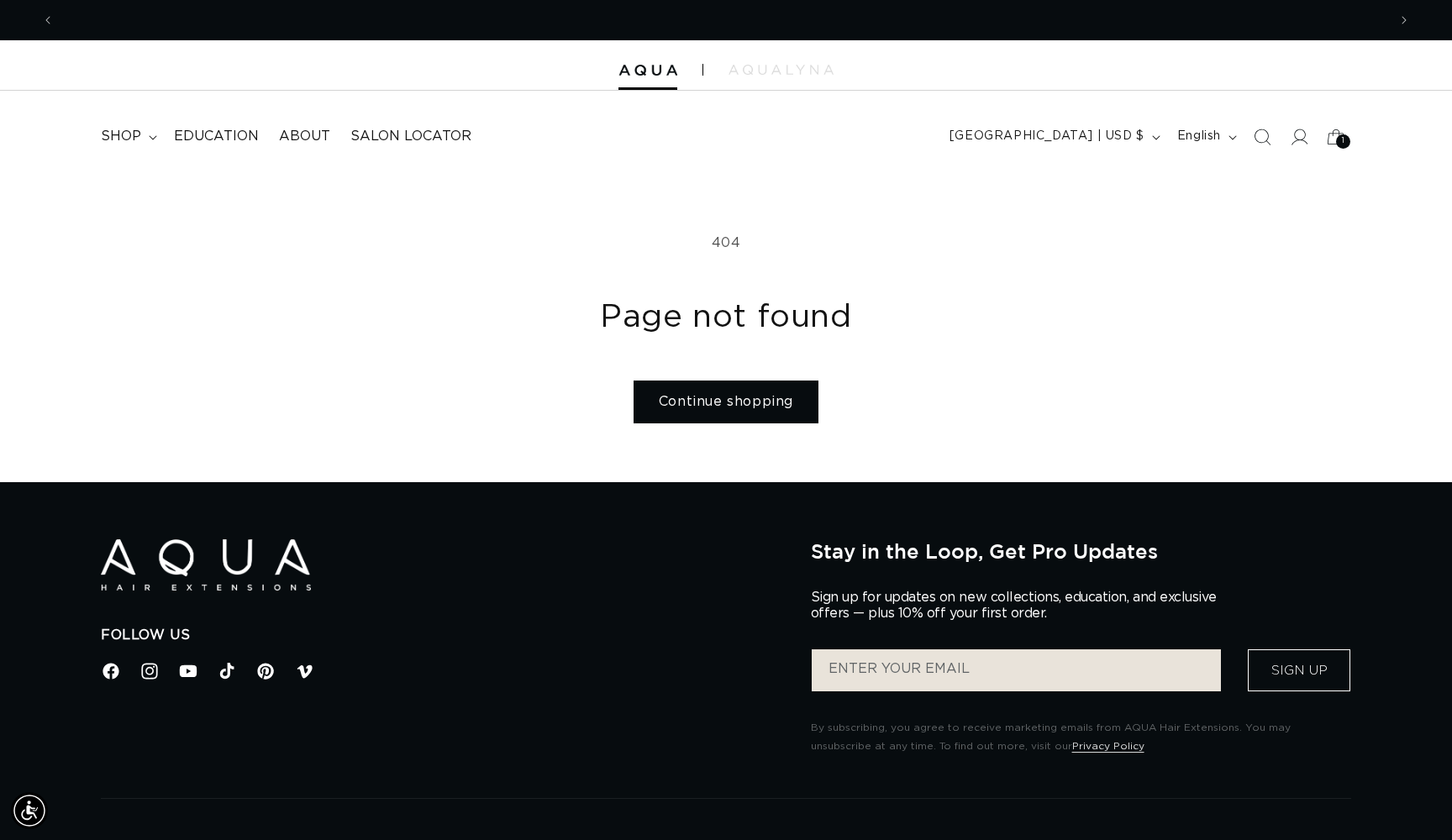
scroll to position [0, 1332]
click at [1261, 133] on icon "Search" at bounding box center [1262, 137] width 18 height 18
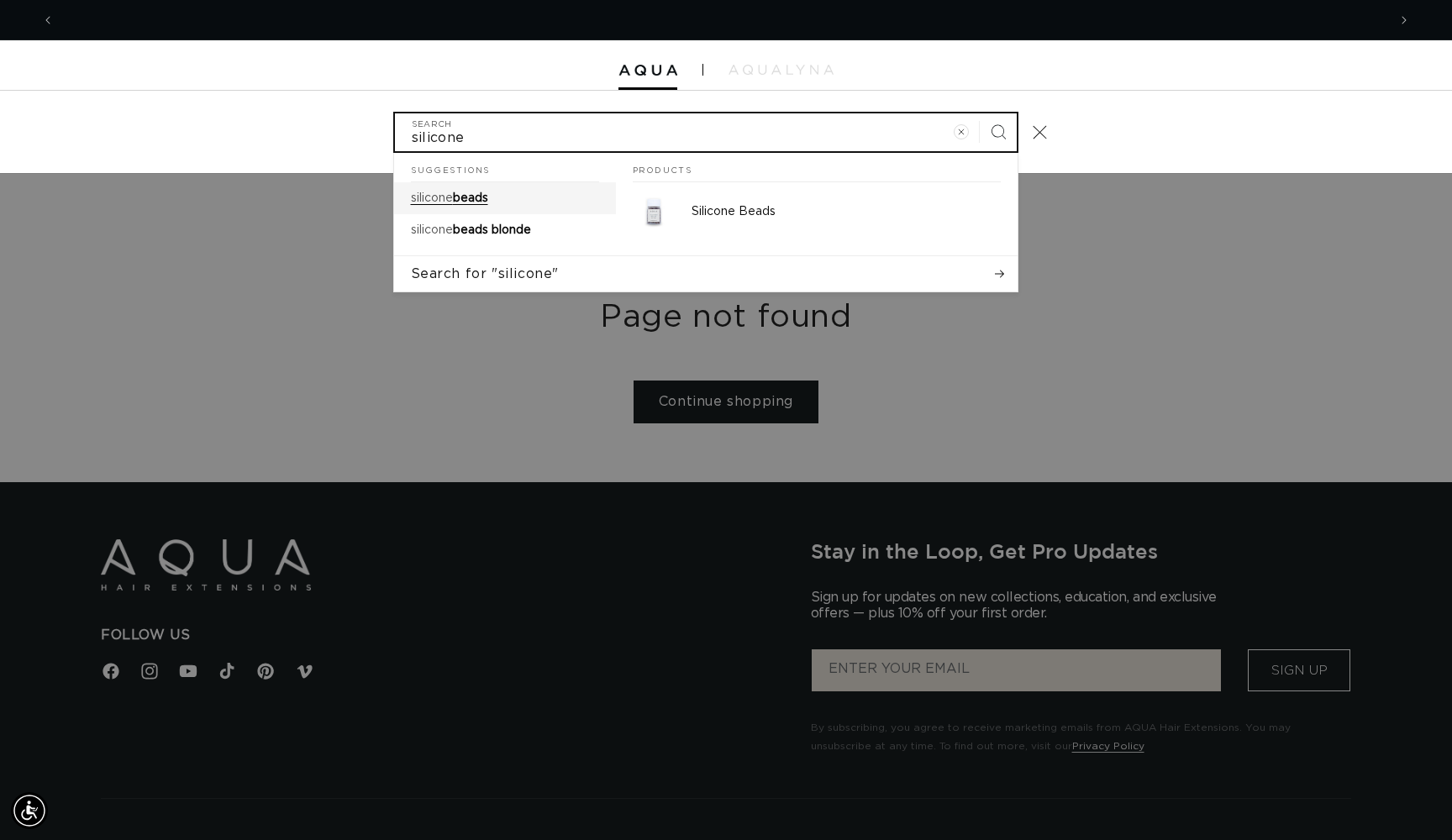
scroll to position [0, 0]
type input "silicone"
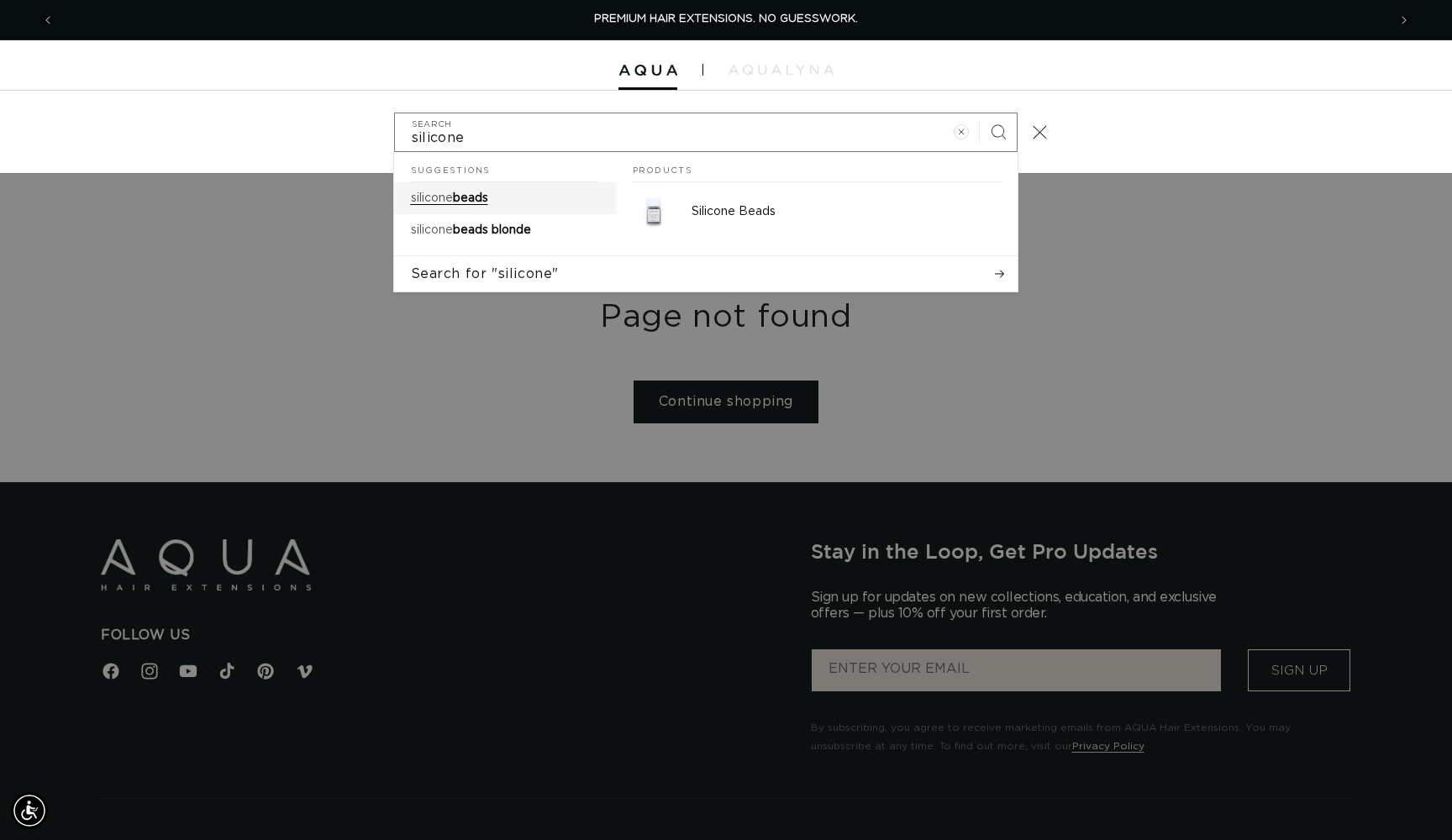
click at [478, 196] on span "beads" at bounding box center [470, 198] width 35 height 12
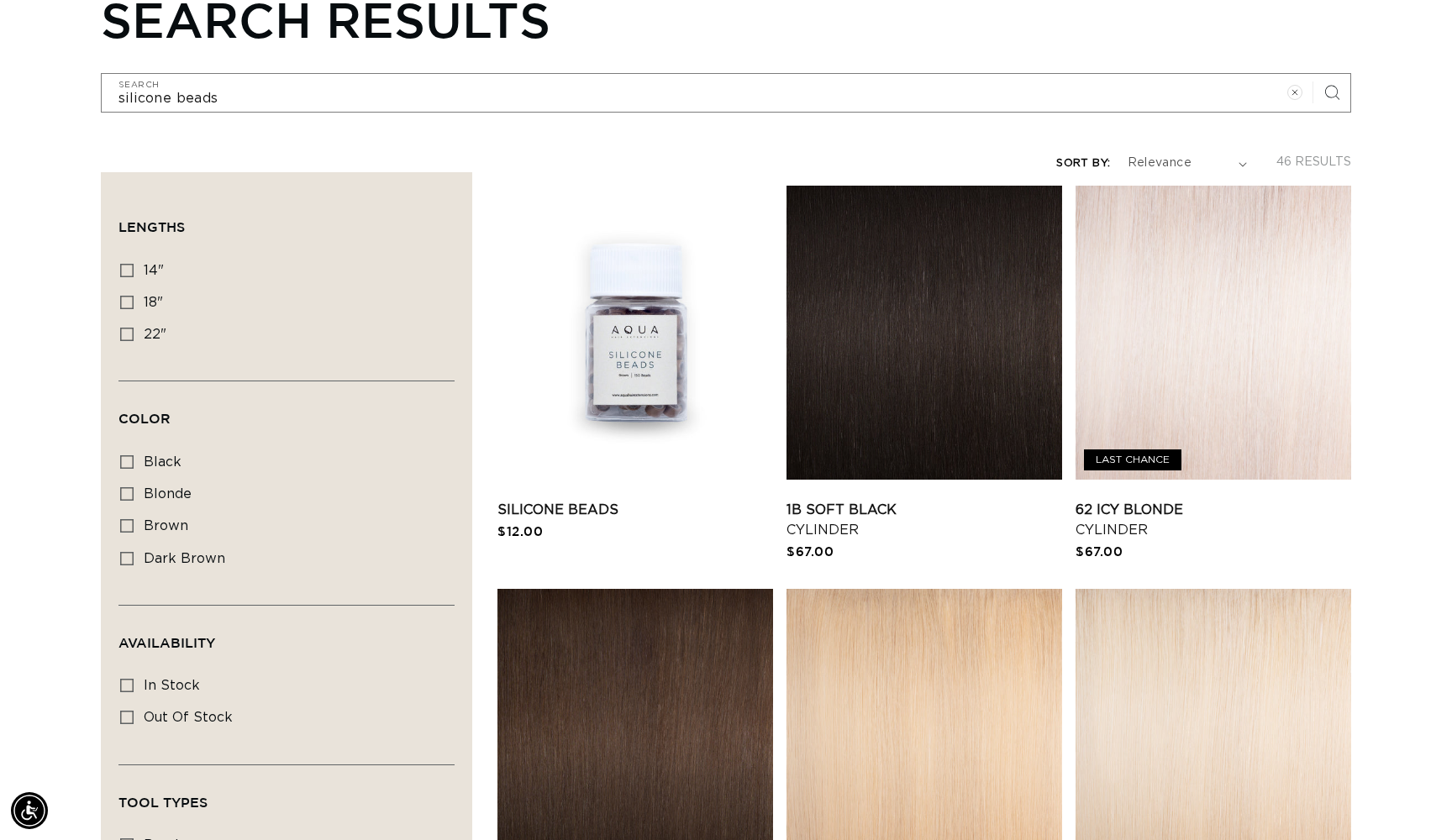
scroll to position [0, 1332]
click at [563, 508] on link "Silicone Beads" at bounding box center [635, 510] width 276 height 20
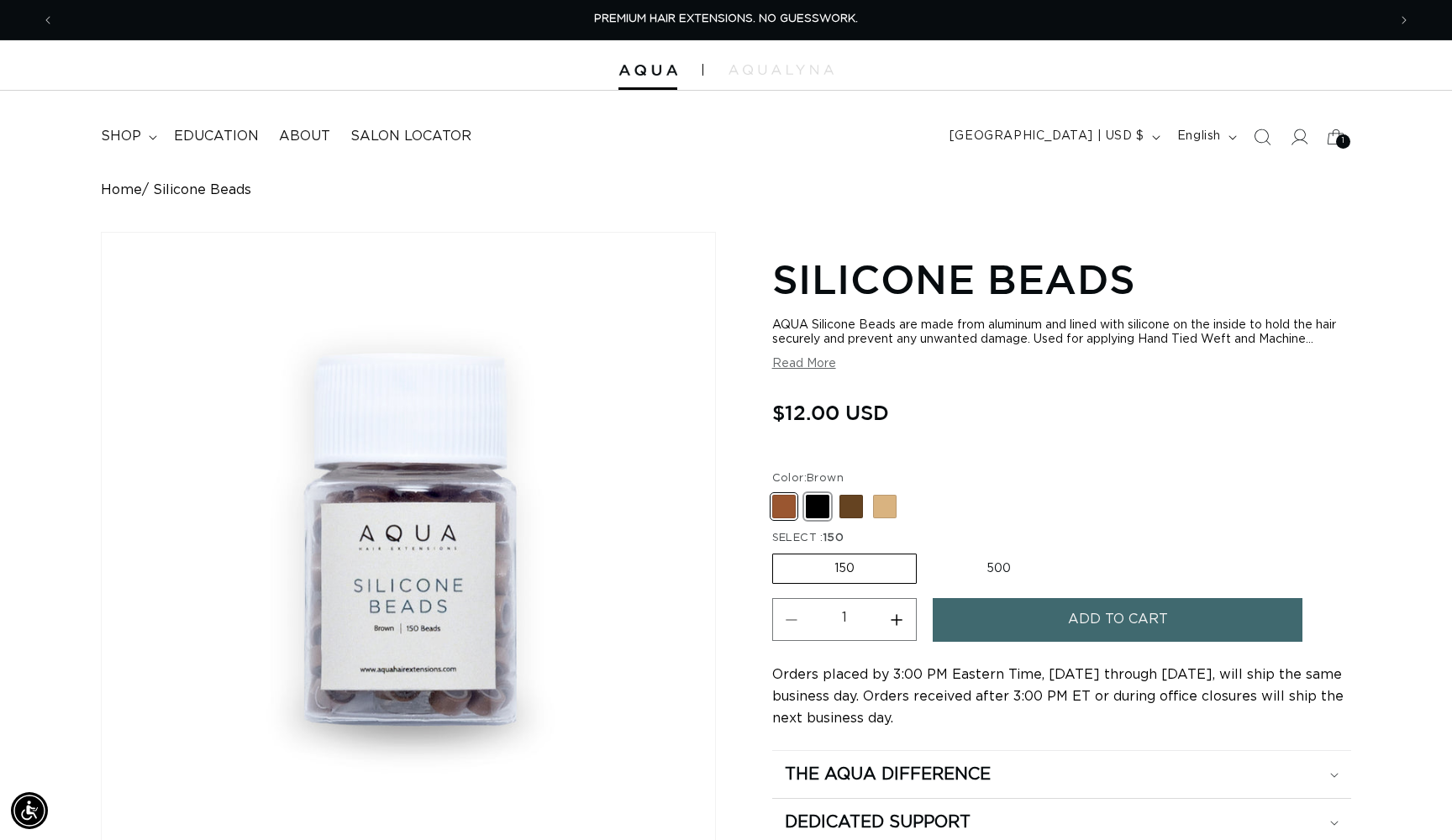
click at [825, 515] on span at bounding box center [818, 507] width 24 height 24
click at [778, 493] on input "Black Variant sold out or unavailable" at bounding box center [777, 492] width 1 height 1
radio input "true"
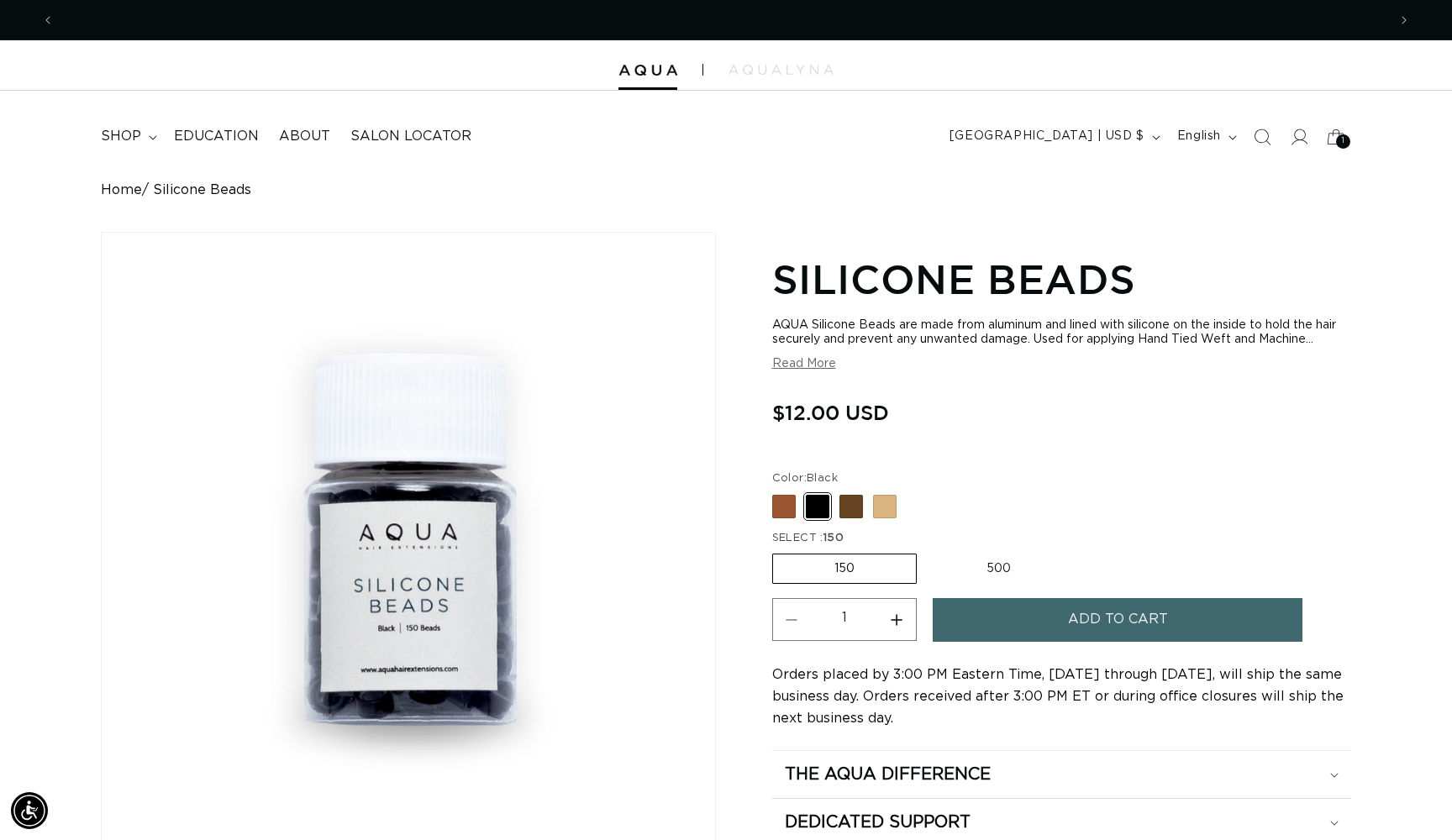
scroll to position [0, 1332]
click at [975, 617] on button "Add to cart" at bounding box center [1117, 620] width 370 height 43
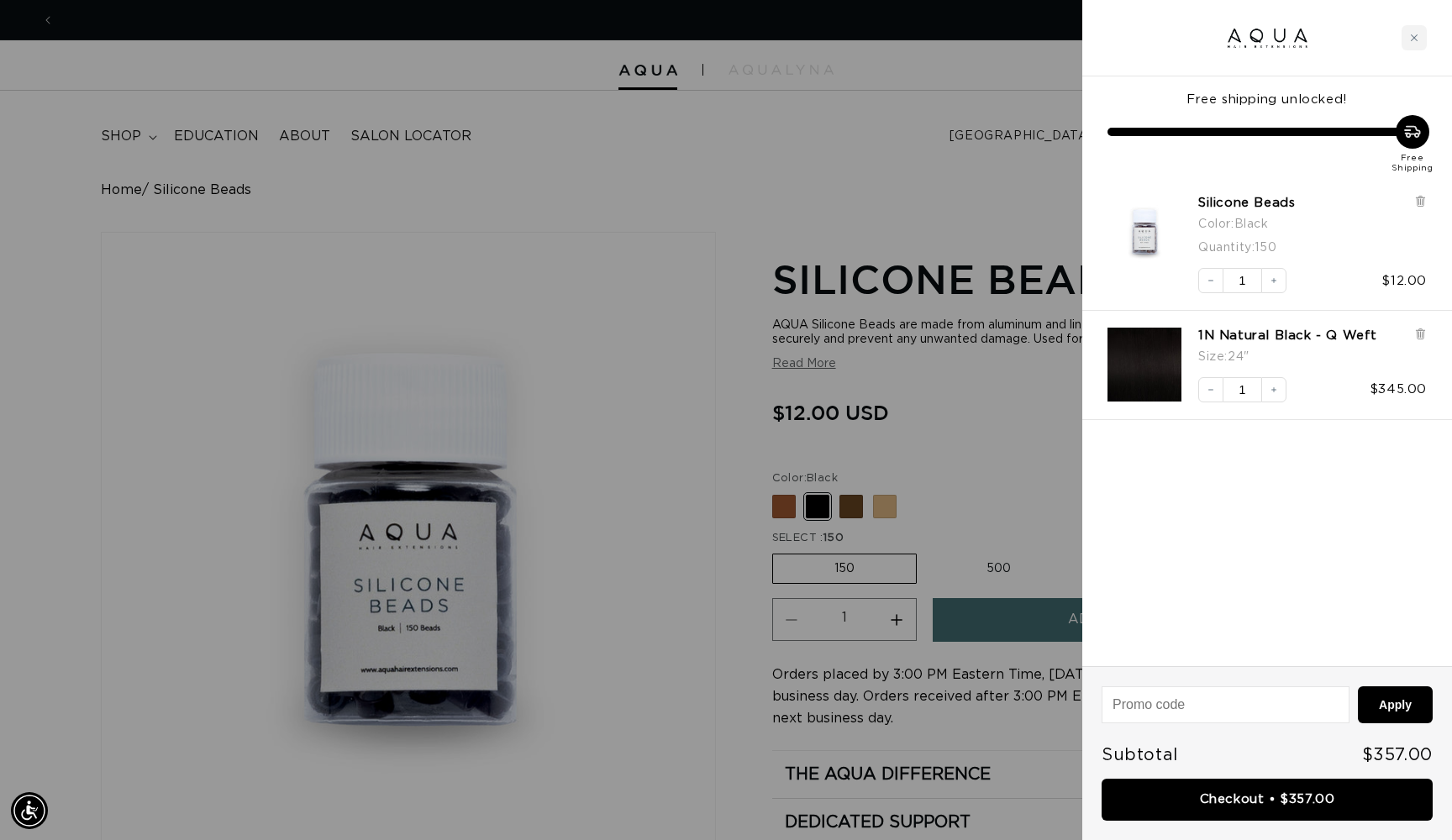
scroll to position [0, 0]
click at [639, 237] on div at bounding box center [726, 420] width 1452 height 840
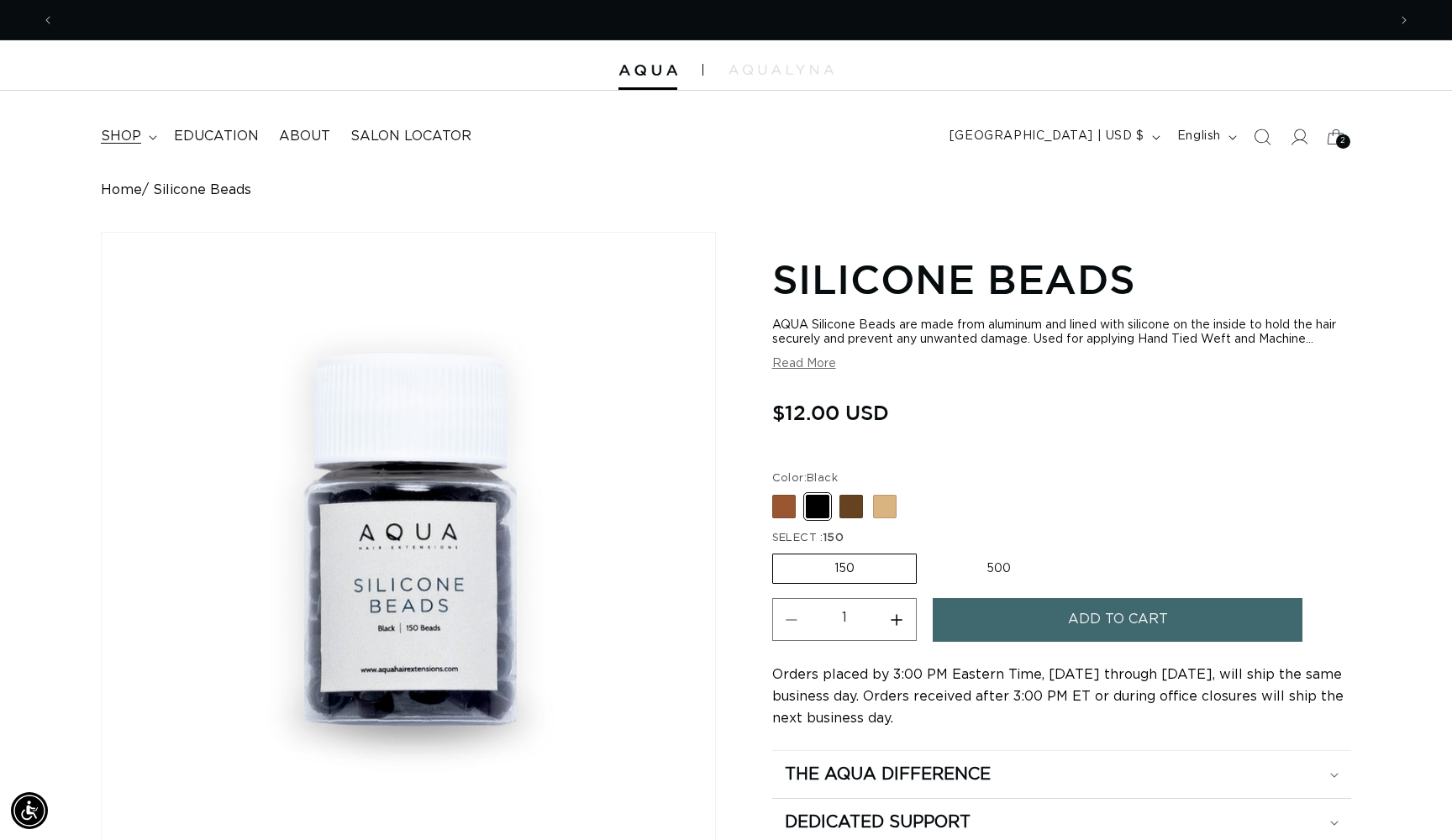
click at [131, 134] on span "shop" at bounding box center [120, 137] width 40 height 18
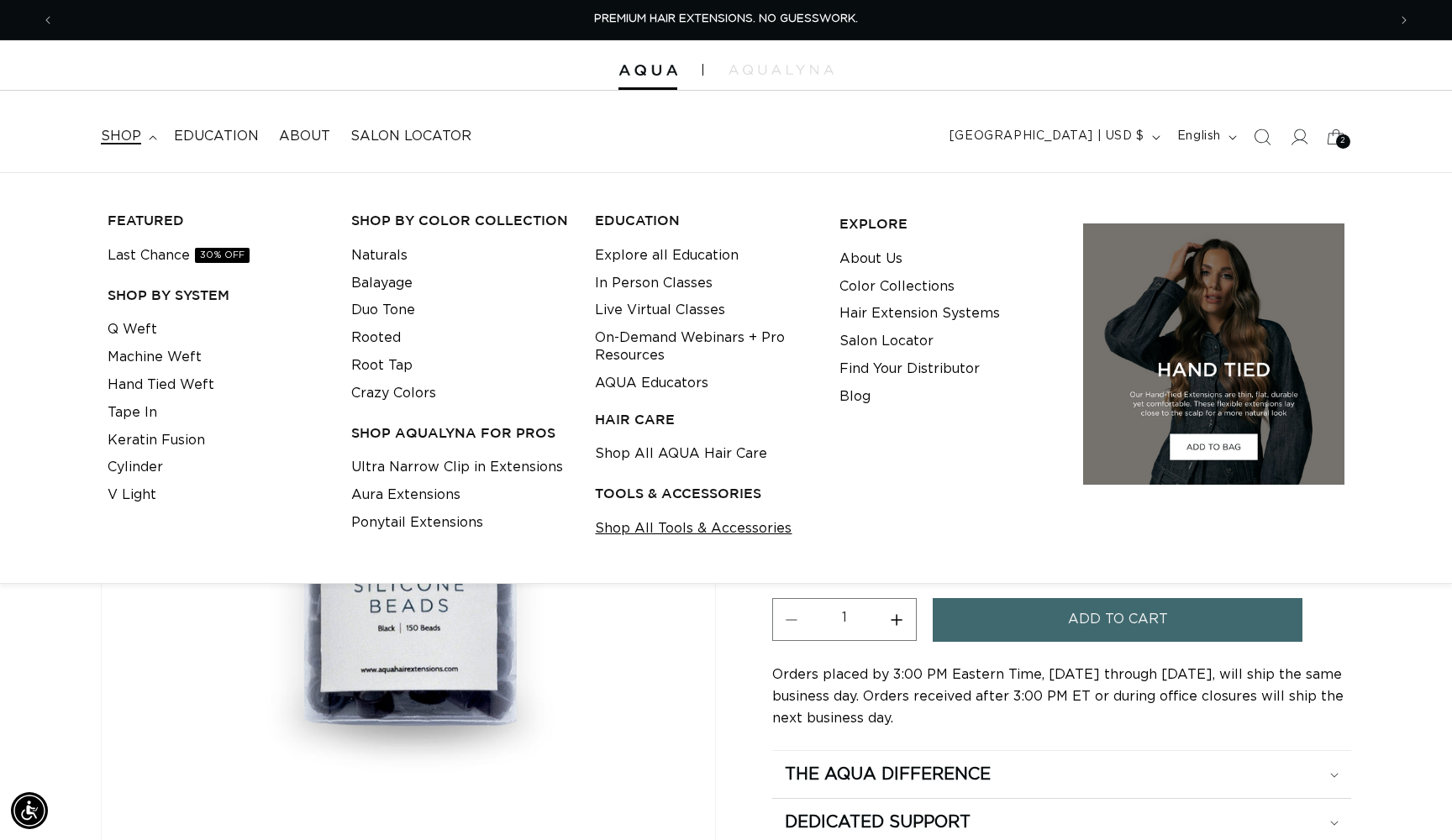
click at [618, 517] on link "Shop All Tools & Accessories" at bounding box center [693, 528] width 196 height 27
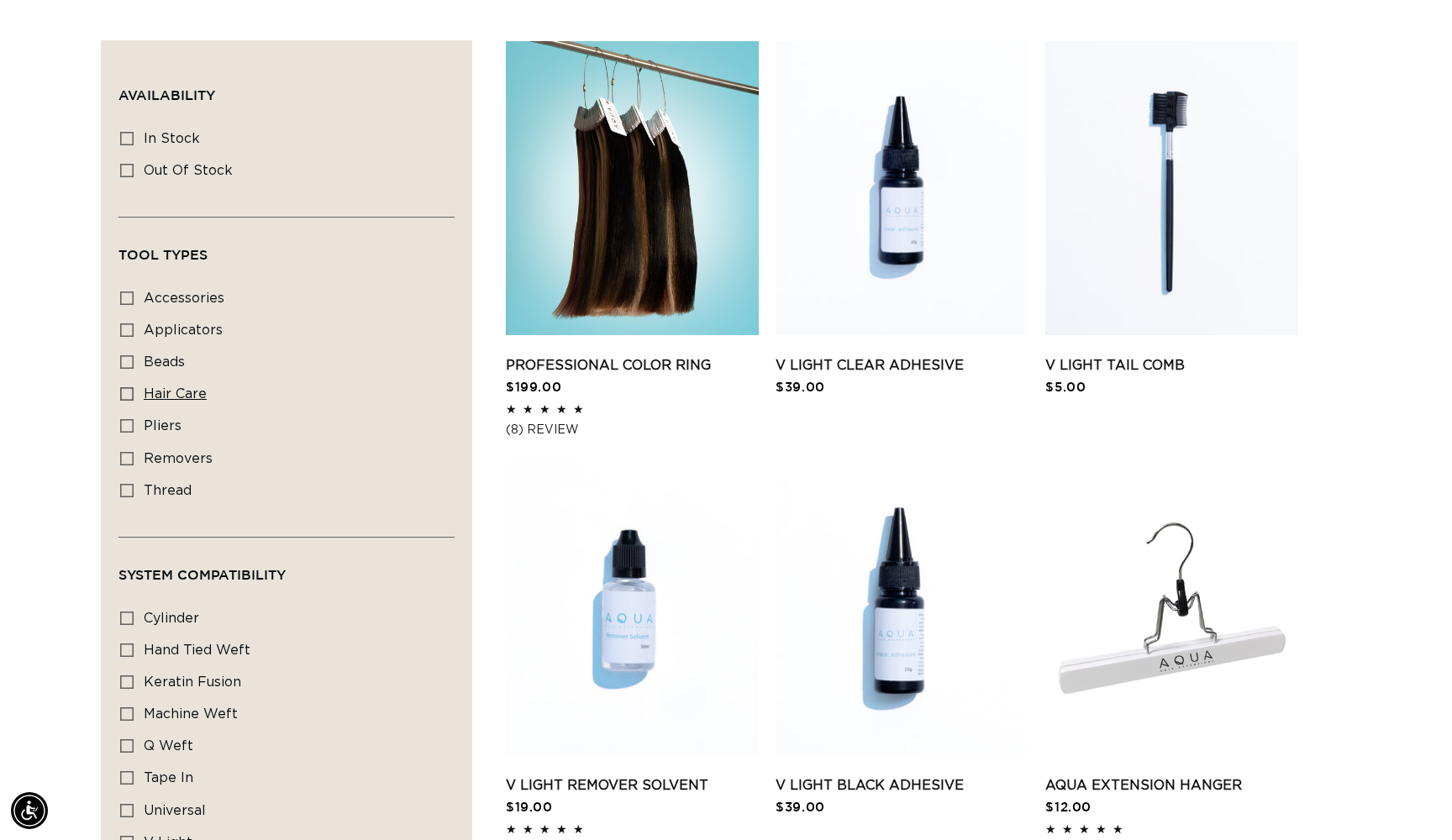
scroll to position [0, 2665]
click at [131, 484] on icon at bounding box center [127, 491] width 14 height 14
click at [131, 484] on input "thread thread (2 products)" at bounding box center [127, 491] width 14 height 14
checkbox input "true"
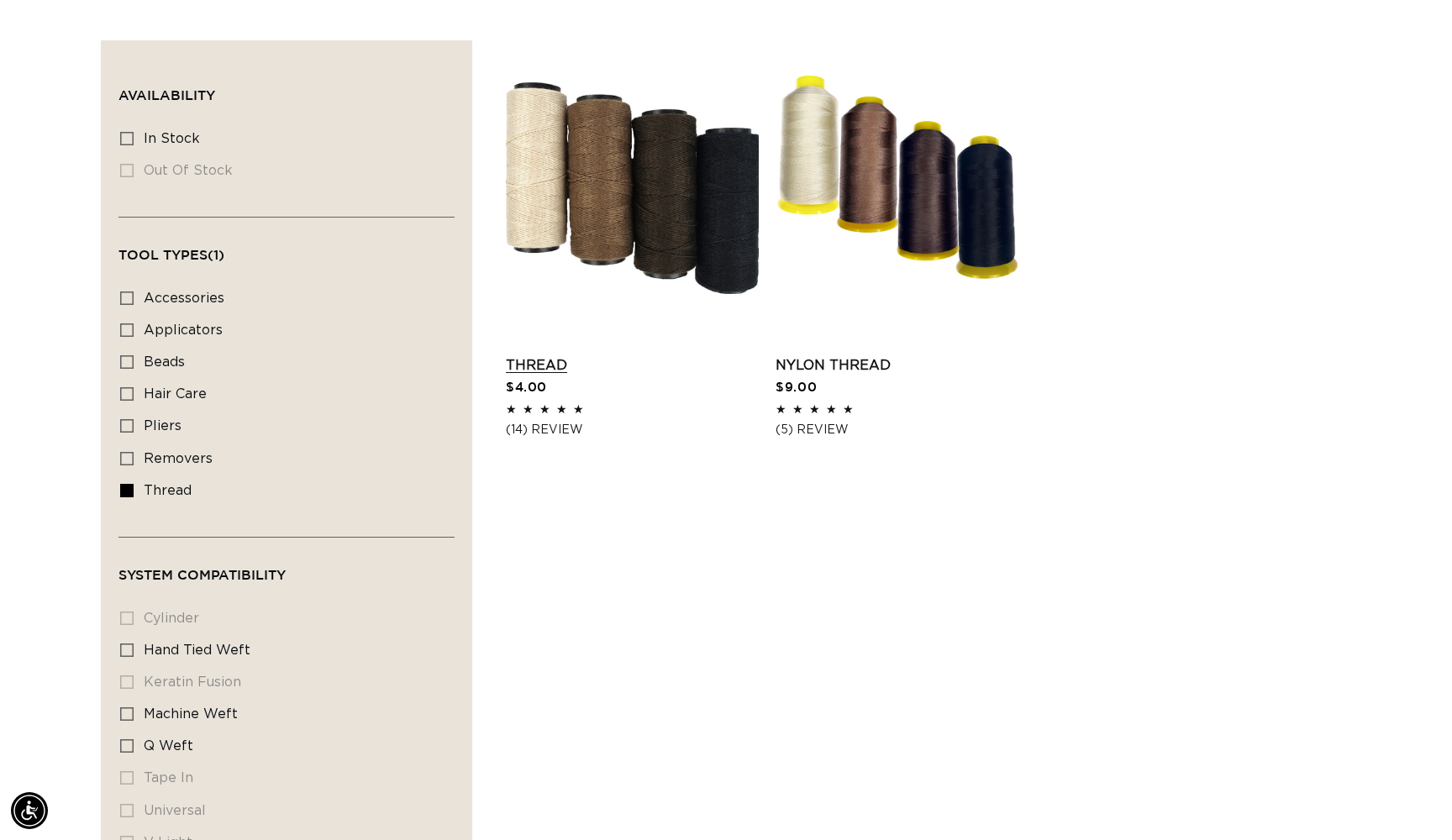
scroll to position [0, 1332]
click at [542, 370] on link "Thread" at bounding box center [633, 365] width 253 height 20
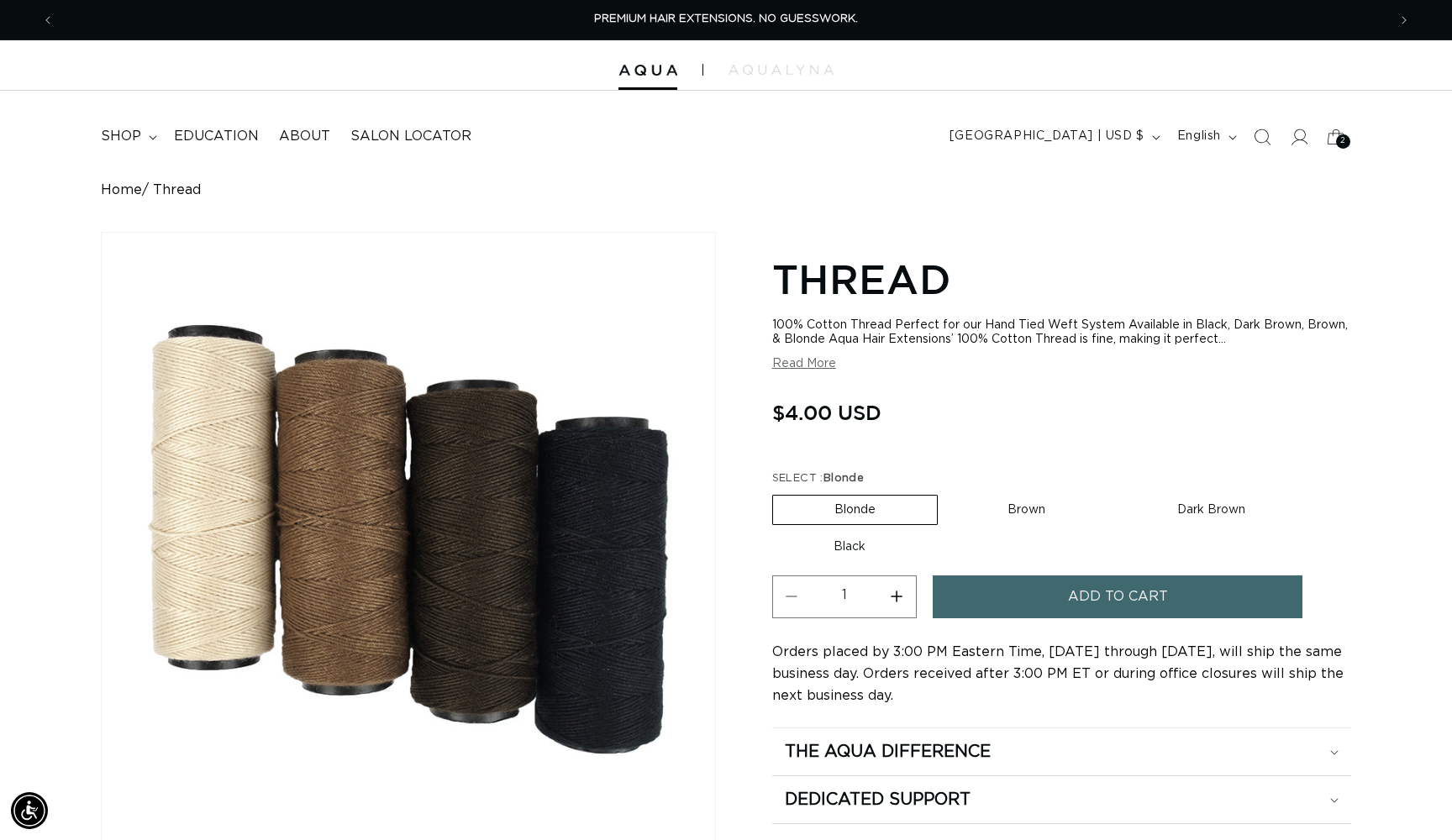
click at [1190, 511] on label "Dark Brown Variant sold out or unavailable" at bounding box center [1210, 510] width 190 height 28
click at [1116, 493] on input "Dark Brown Variant sold out or unavailable" at bounding box center [1115, 492] width 1 height 1
radio input "true"
click at [854, 541] on label "Black Variant sold out or unavailable" at bounding box center [849, 546] width 155 height 28
click at [1315, 493] on input "Black Variant sold out or unavailable" at bounding box center [1315, 492] width 1 height 1
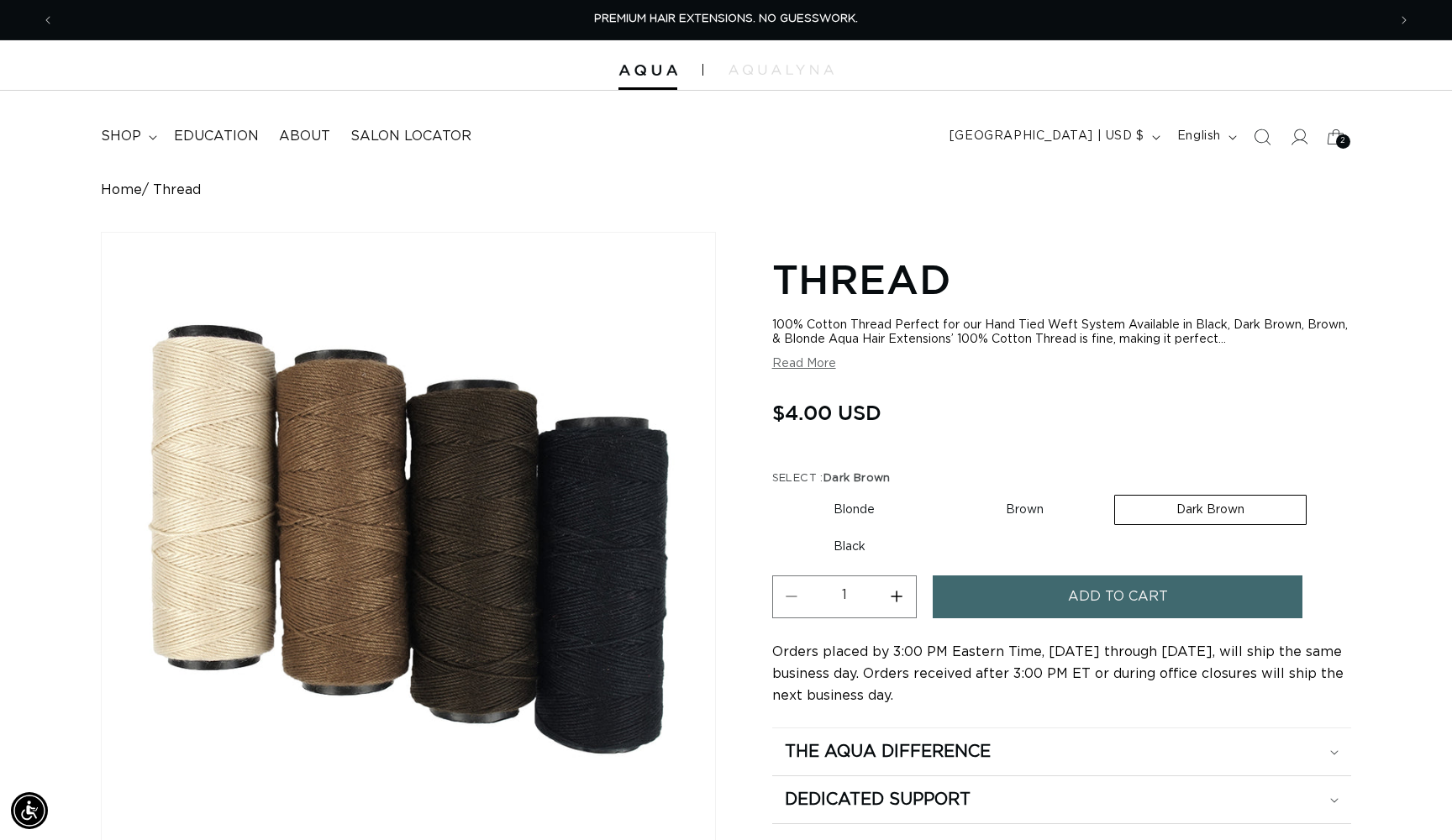
radio input "true"
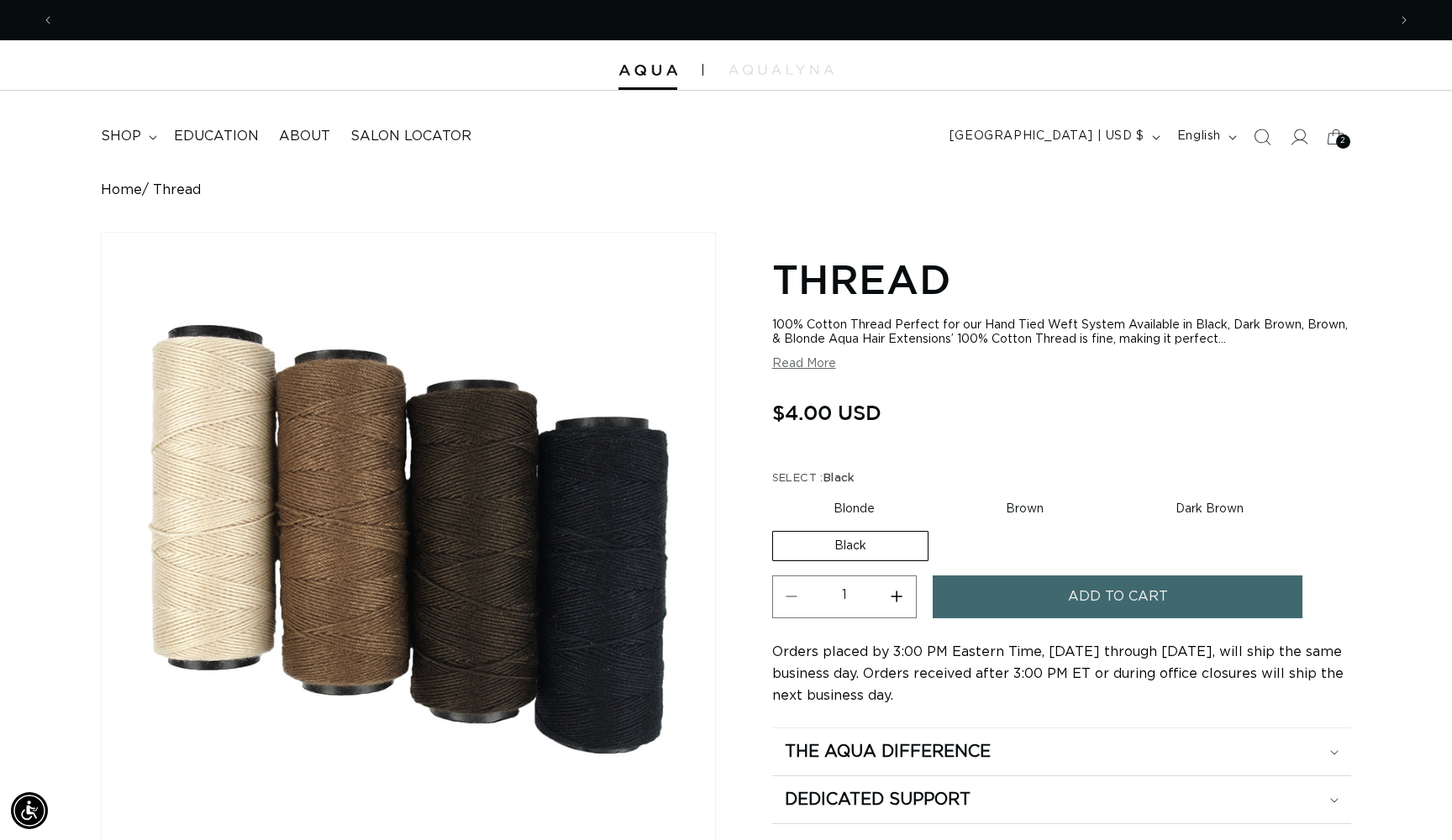
scroll to position [0, 2665]
click at [995, 606] on button "Add to cart" at bounding box center [1117, 597] width 370 height 43
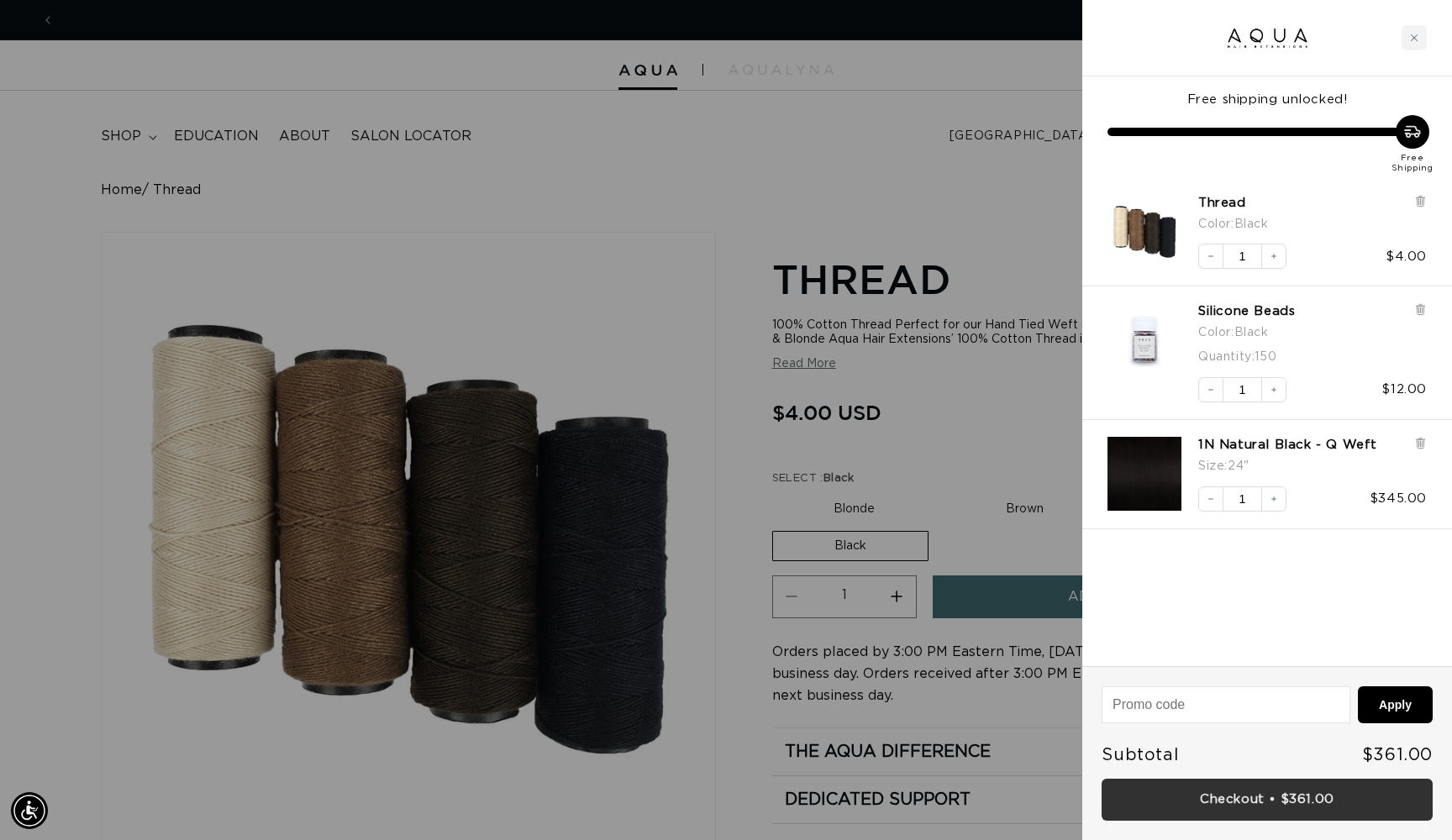
scroll to position [0, 0]
click at [1263, 802] on link "Checkout • $361.00" at bounding box center [1267, 800] width 331 height 43
